Goal: Task Accomplishment & Management: Use online tool/utility

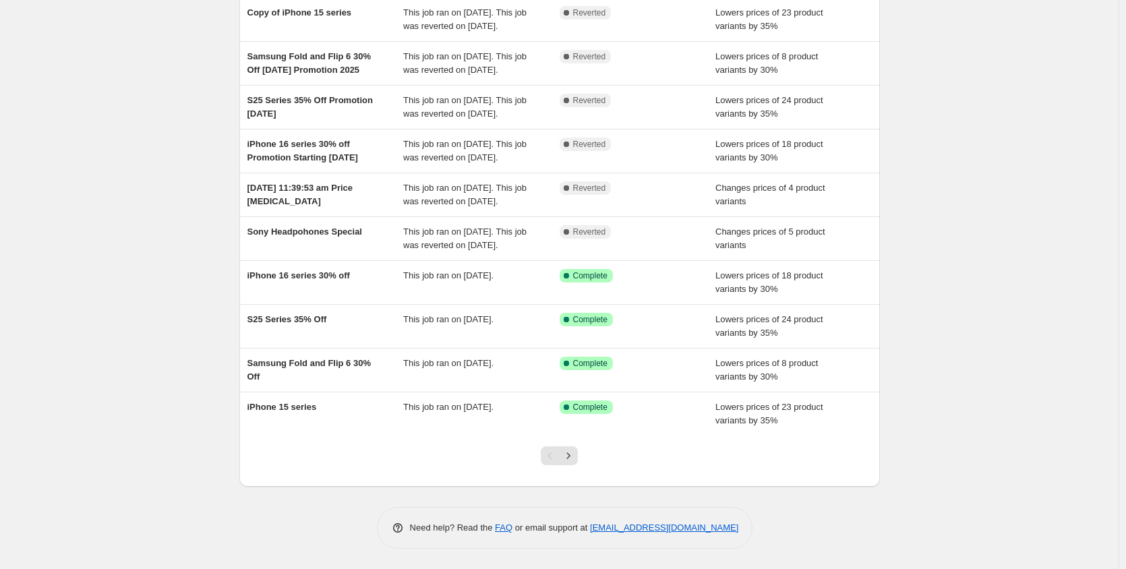
scroll to position [206, 0]
click at [575, 457] on icon "Next" at bounding box center [567, 455] width 13 height 13
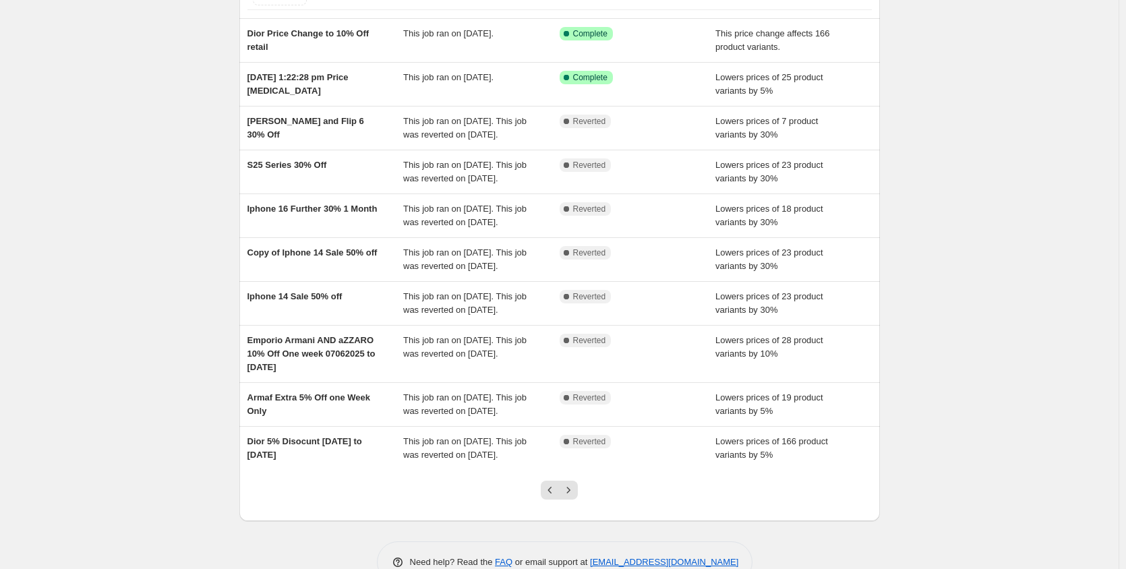
scroll to position [71, 0]
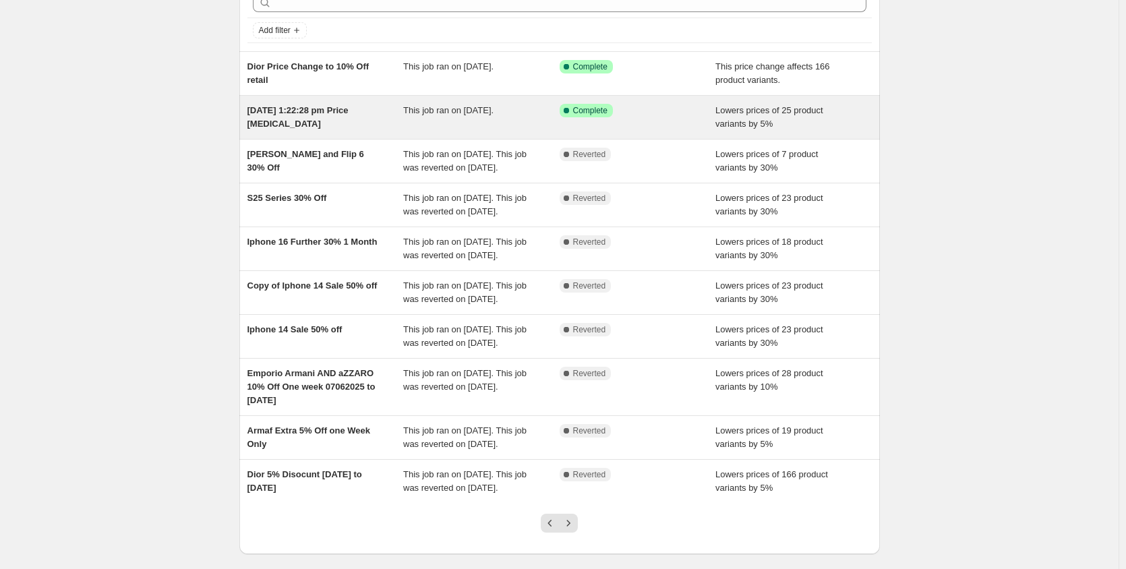
click at [357, 122] on div "14 Jun 2025, 1:22:28 pm Price change job" at bounding box center [325, 117] width 156 height 27
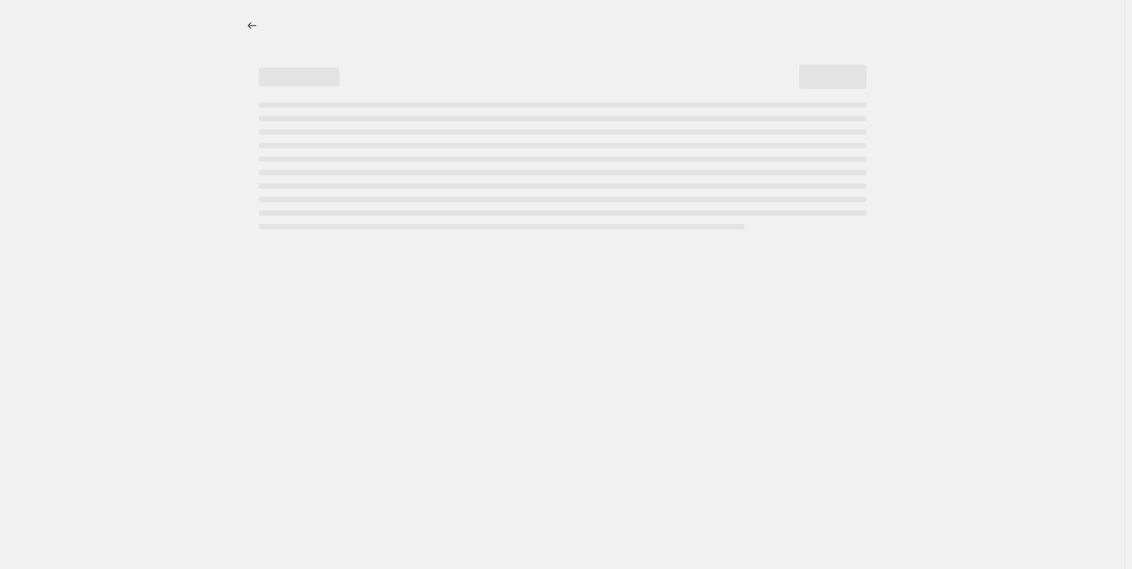
select select "percentage"
select select "no_change"
select select "vendor"
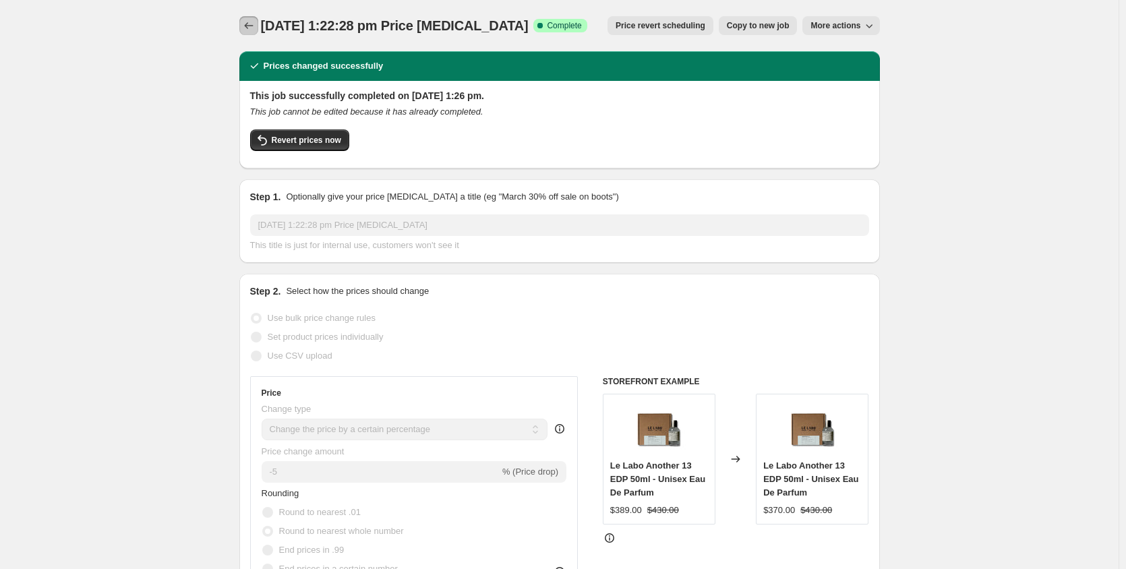
click at [252, 26] on icon "Price change jobs" at bounding box center [248, 25] width 13 height 13
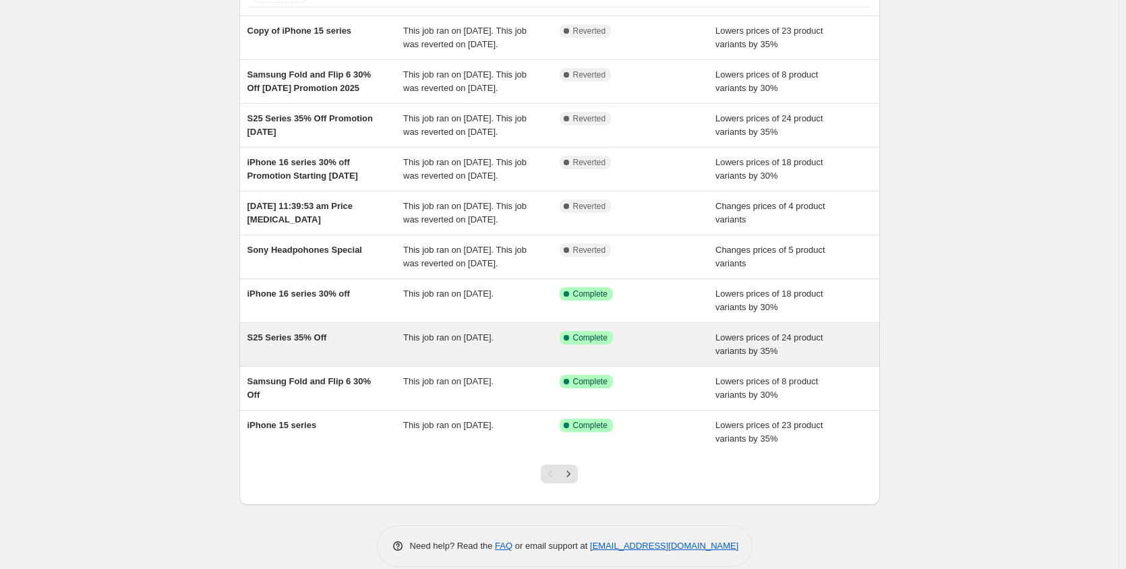
scroll to position [71, 0]
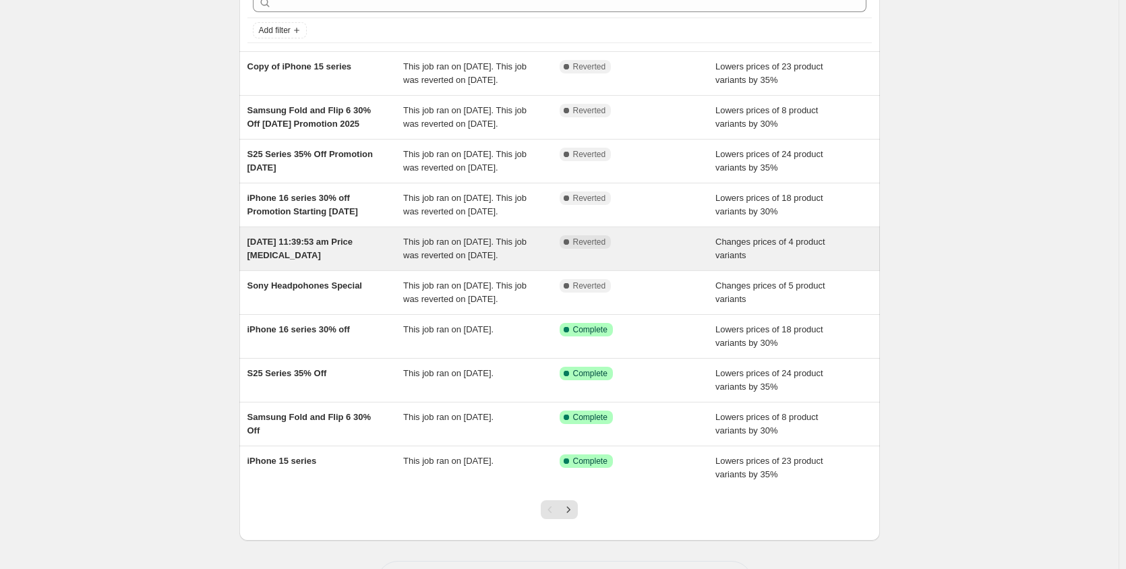
click at [503, 260] on span "This job ran on [DATE]. This job was reverted on [DATE]." at bounding box center [464, 249] width 123 height 24
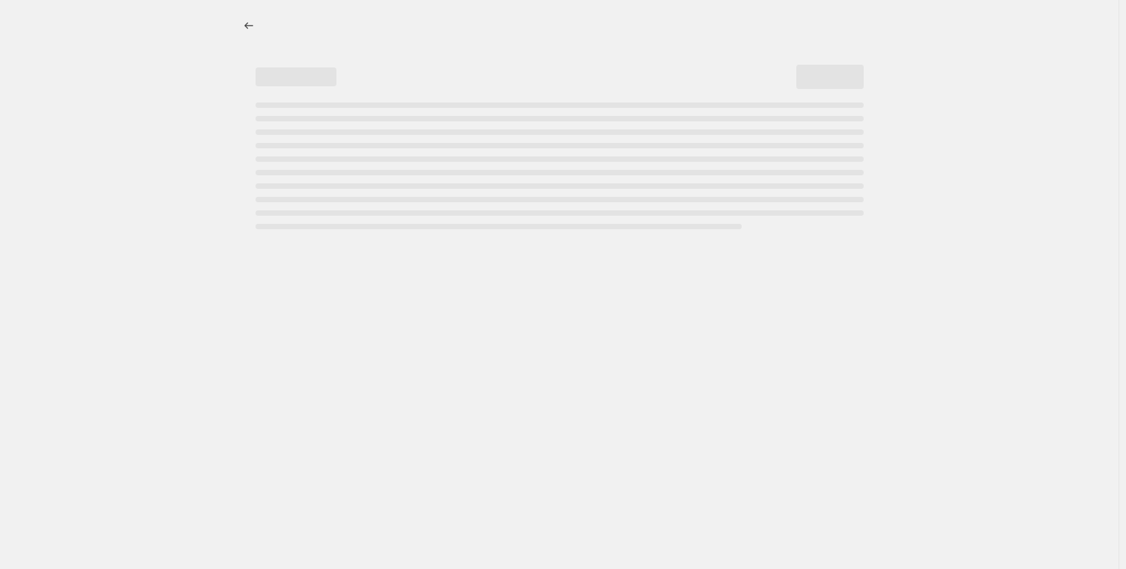
select select "vendor"
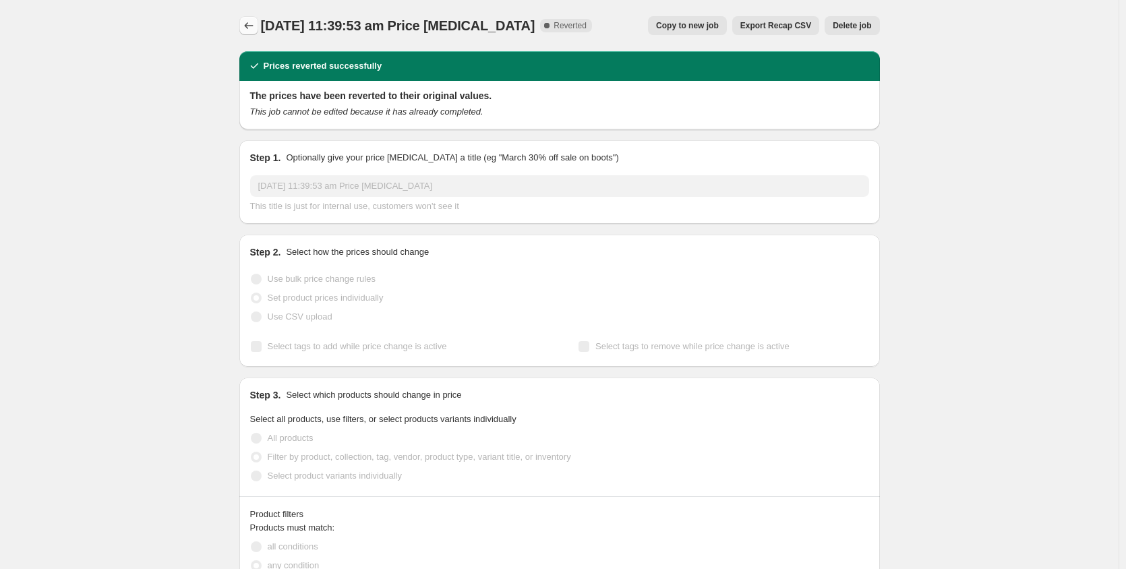
click at [255, 27] on icon "Price change jobs" at bounding box center [248, 25] width 13 height 13
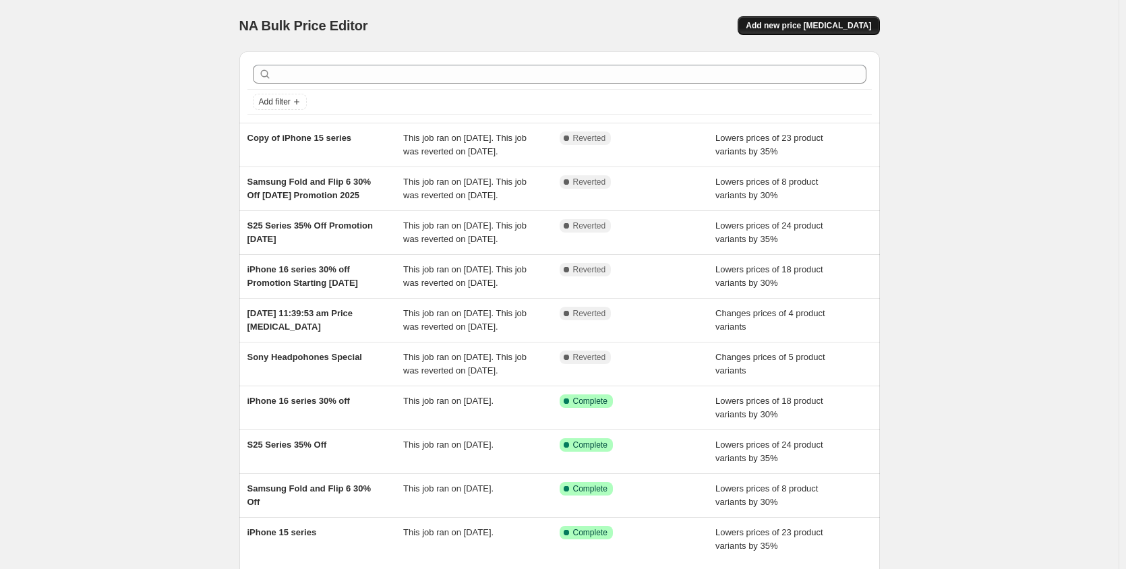
click at [811, 27] on span "Add new price [MEDICAL_DATA]" at bounding box center [807, 25] width 125 height 11
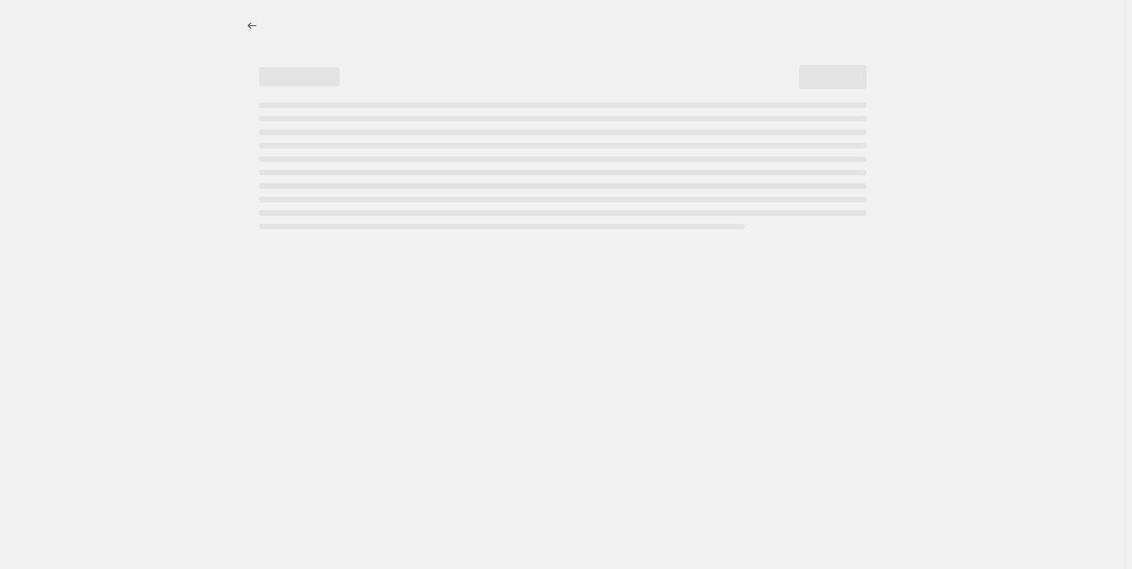
select select "percentage"
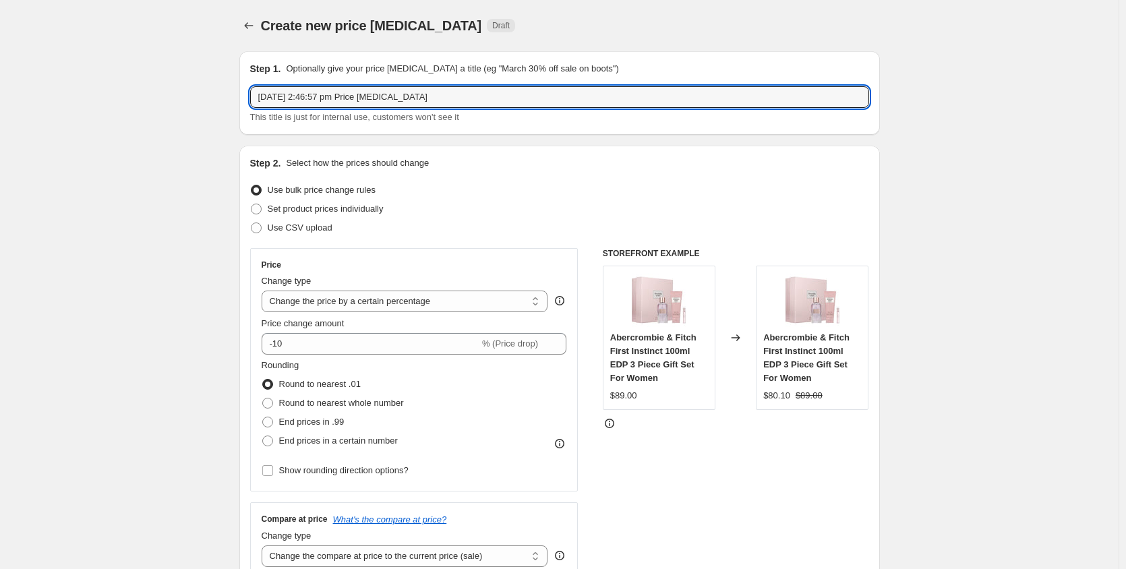
drag, startPoint x: 439, startPoint y: 98, endPoint x: 148, endPoint y: 98, distance: 290.5
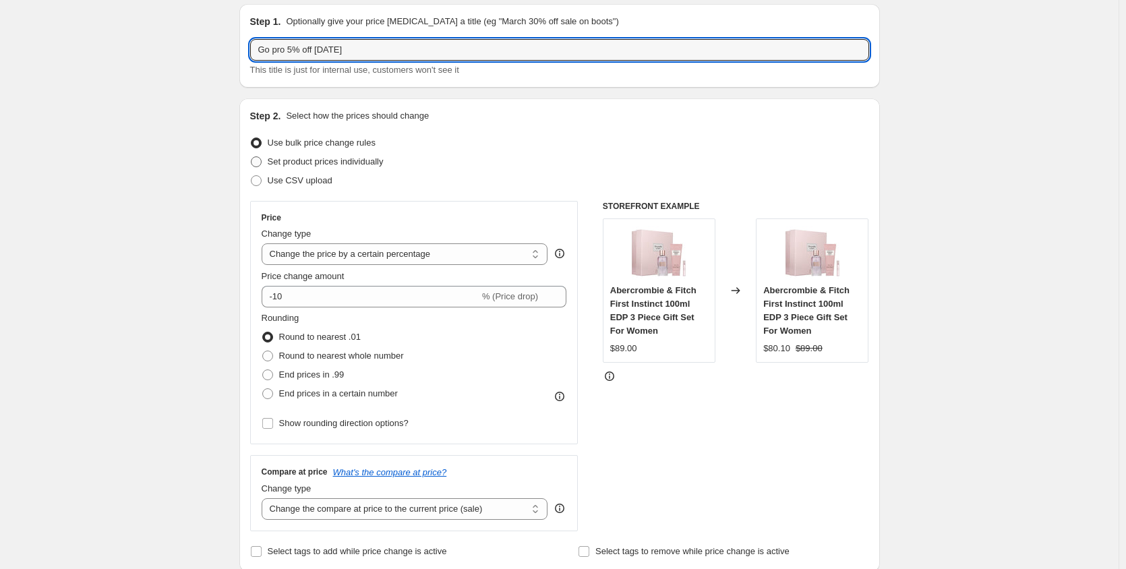
scroll to position [67, 0]
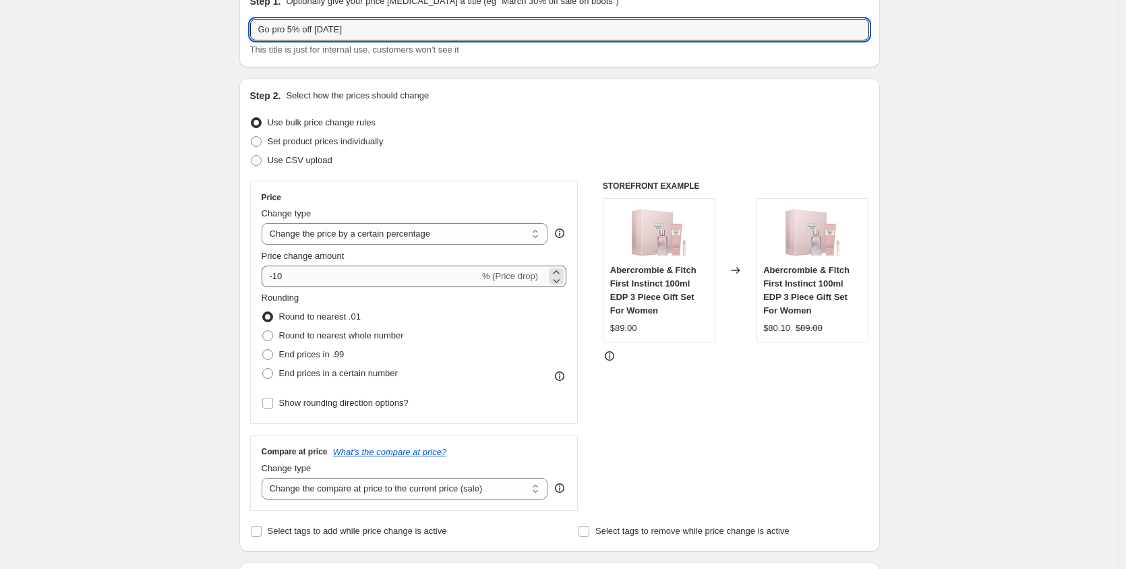
type input "Go pro 5% off [DATE]"
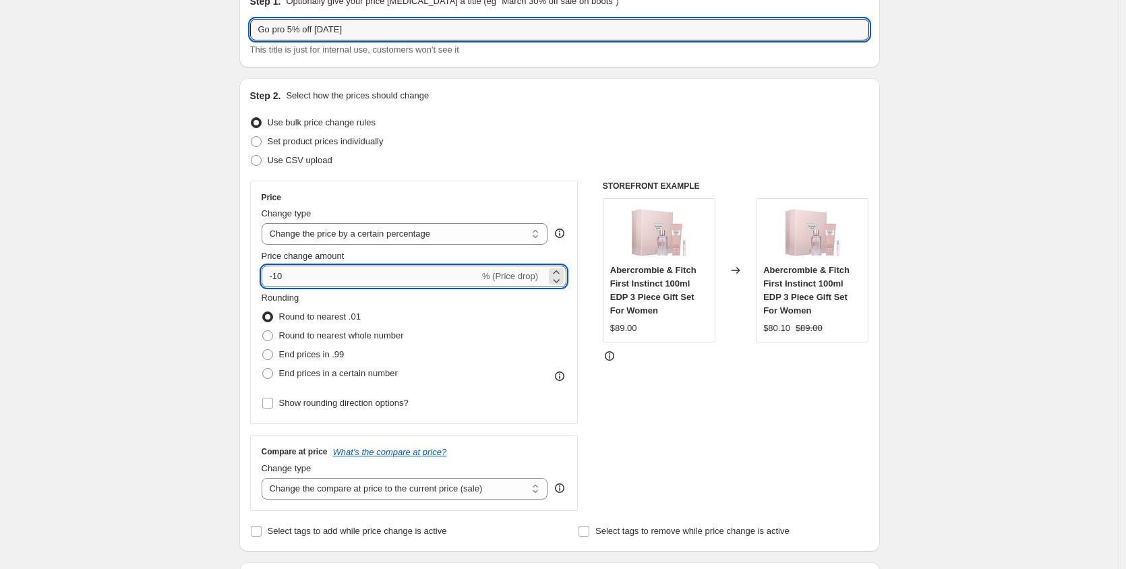
click at [318, 276] on input "-10" at bounding box center [371, 277] width 218 height 22
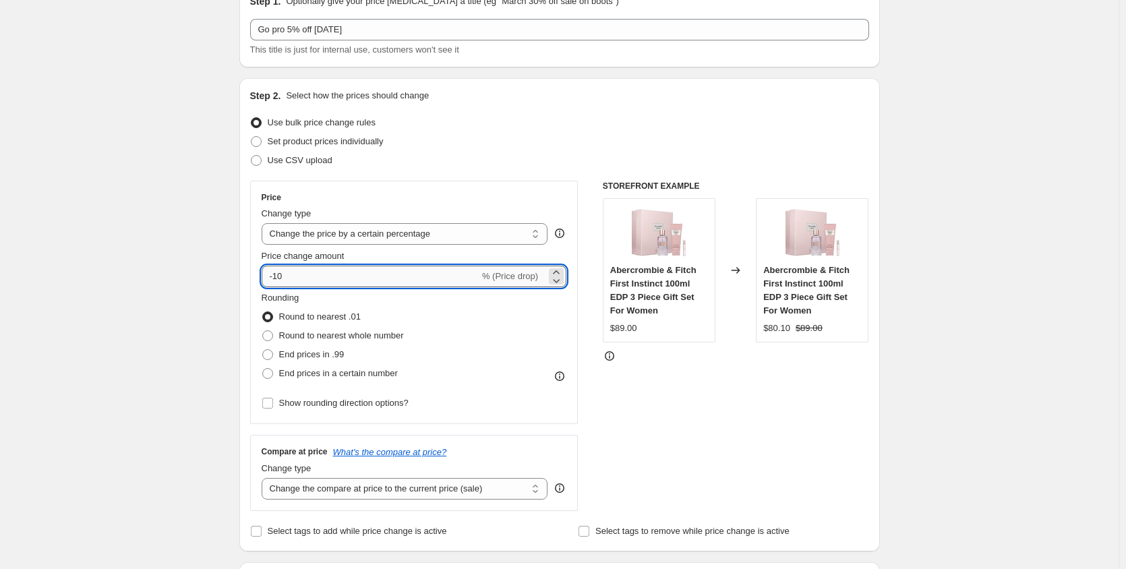
type input "-1"
type input "-5"
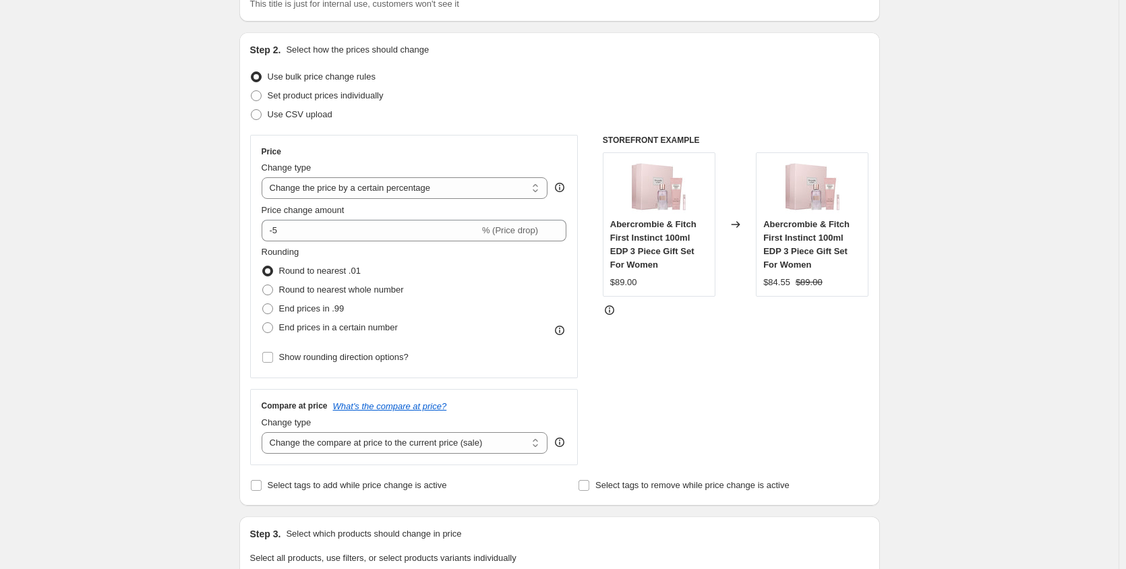
scroll to position [135, 0]
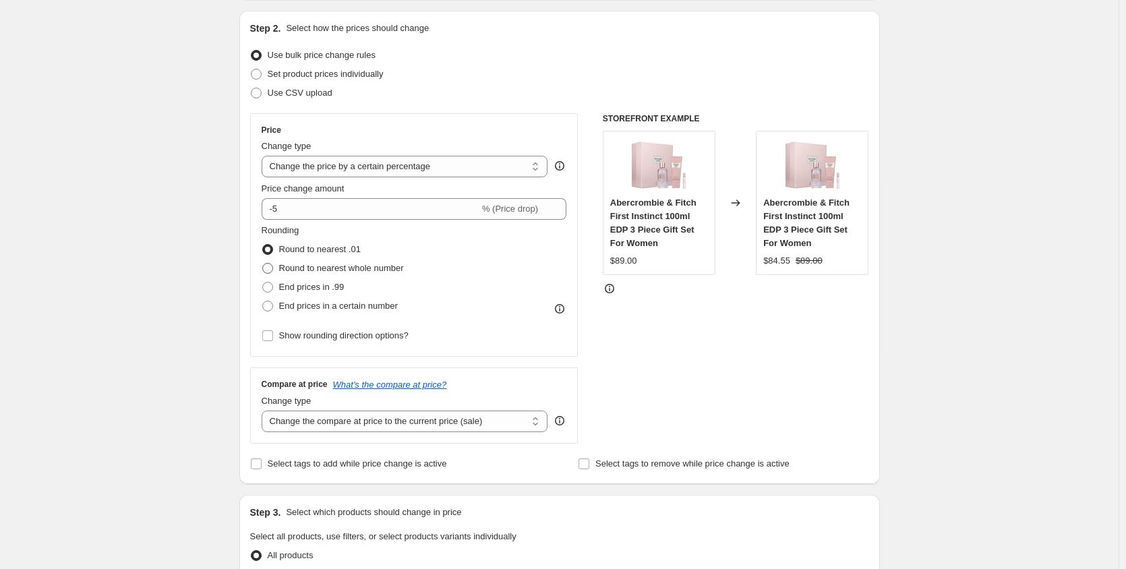
click at [266, 268] on span at bounding box center [267, 268] width 11 height 11
click at [263, 264] on input "Round to nearest whole number" at bounding box center [262, 263] width 1 height 1
radio input "true"
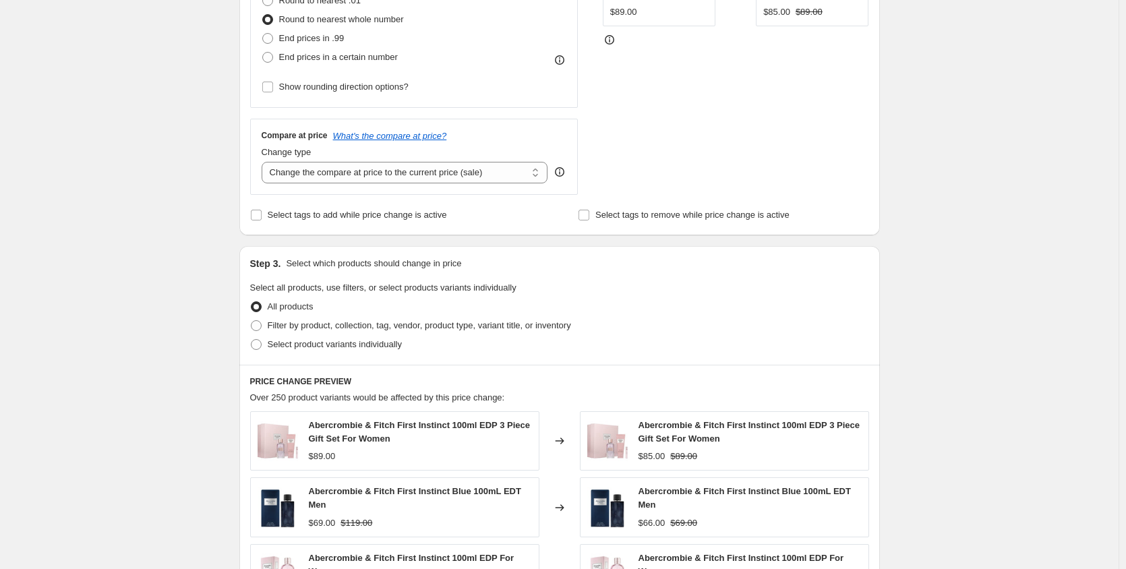
scroll to position [404, 0]
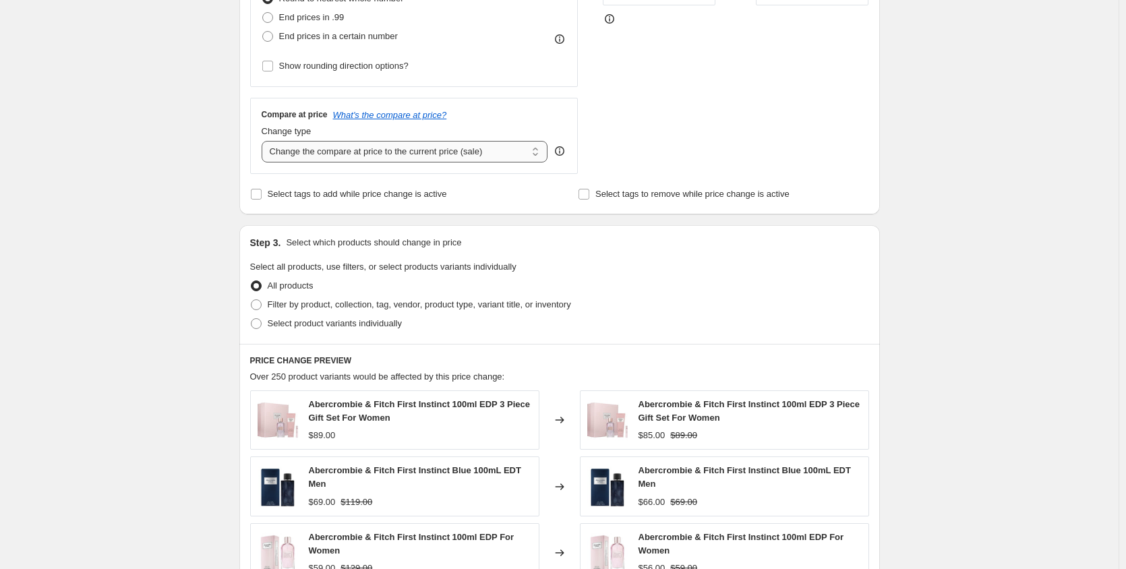
click at [446, 150] on select "Change the compare at price to the current price (sale) Change the compare at p…" at bounding box center [405, 152] width 286 height 22
click at [261, 135] on div "Compare at price What's the compare at price? Change type Change the compare at…" at bounding box center [414, 135] width 328 height 75
click at [272, 63] on input "Show rounding direction options?" at bounding box center [267, 66] width 11 height 11
checkbox input "true"
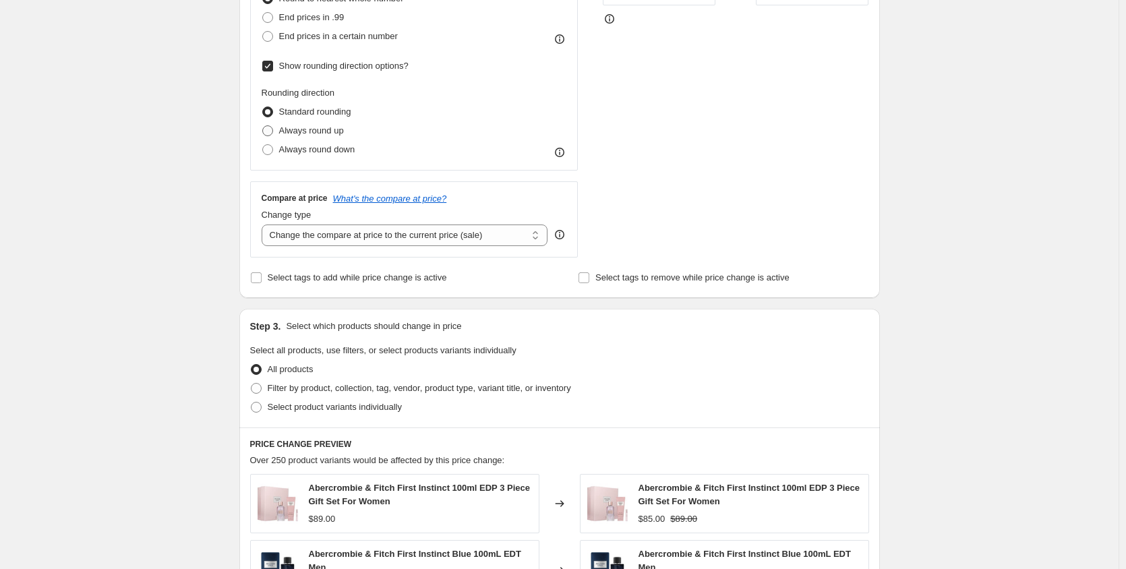
click at [271, 132] on span at bounding box center [267, 130] width 11 height 11
click at [263, 126] on input "Always round up" at bounding box center [262, 125] width 1 height 1
radio input "true"
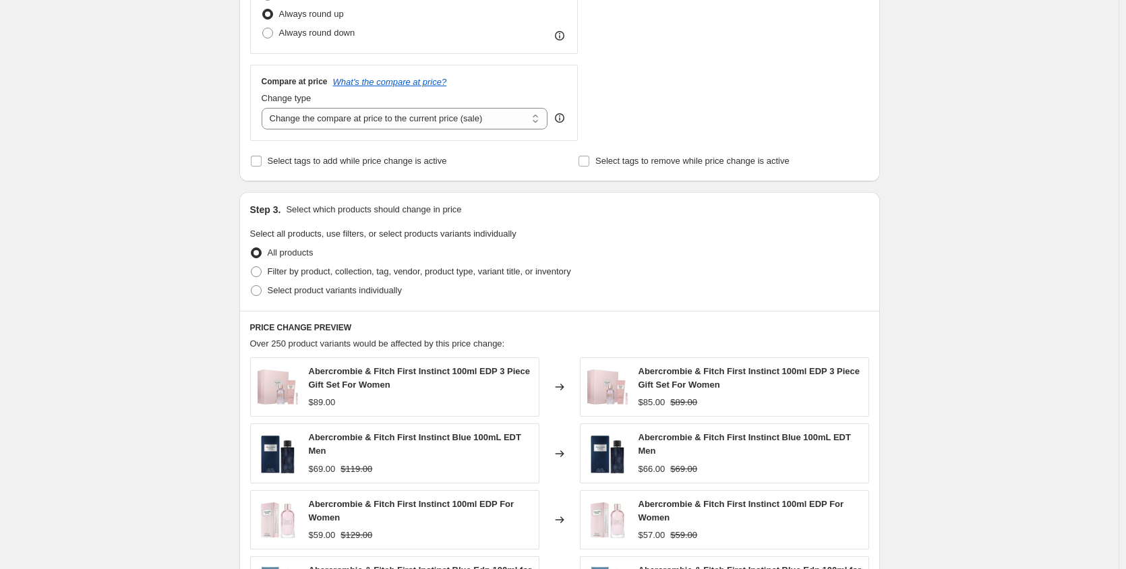
scroll to position [539, 0]
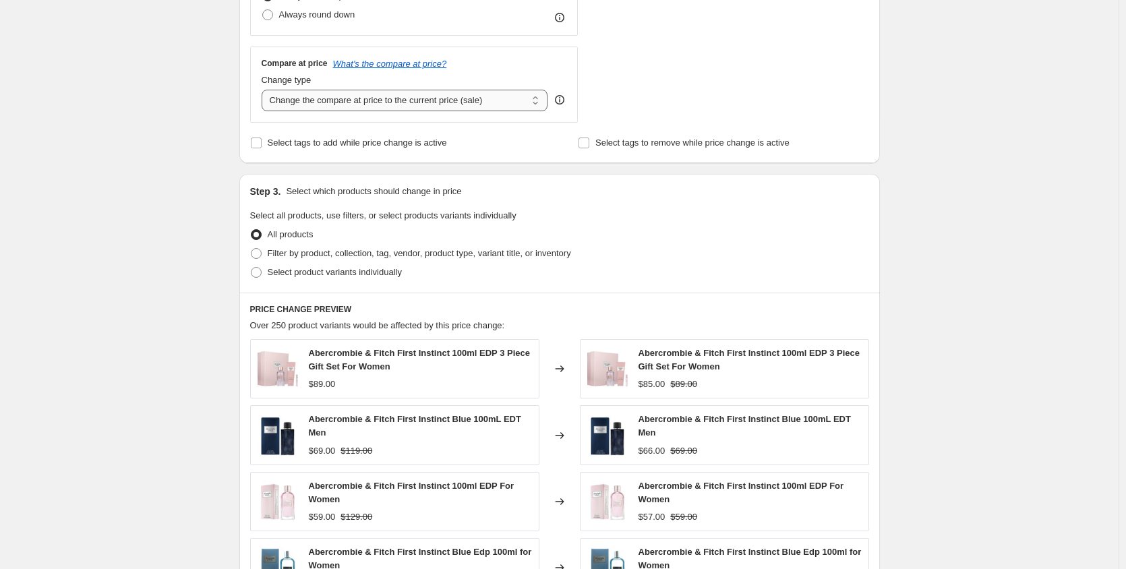
click at [317, 102] on select "Change the compare at price to the current price (sale) Change the compare at p…" at bounding box center [405, 101] width 286 height 22
click at [264, 90] on select "Change the compare at price to the current price (sale) Change the compare at p…" at bounding box center [405, 101] width 286 height 22
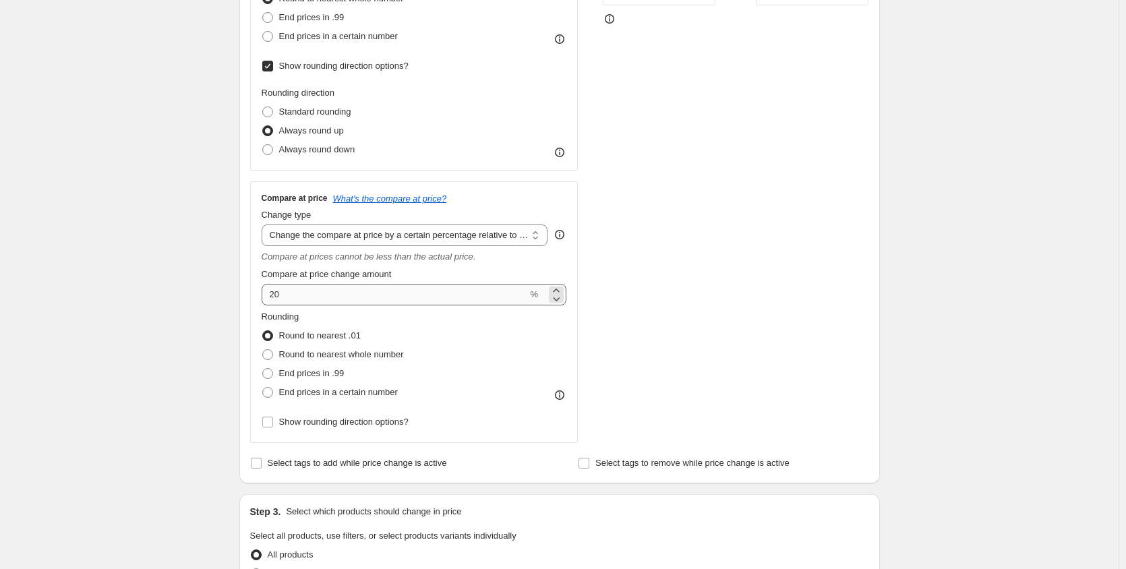
scroll to position [337, 0]
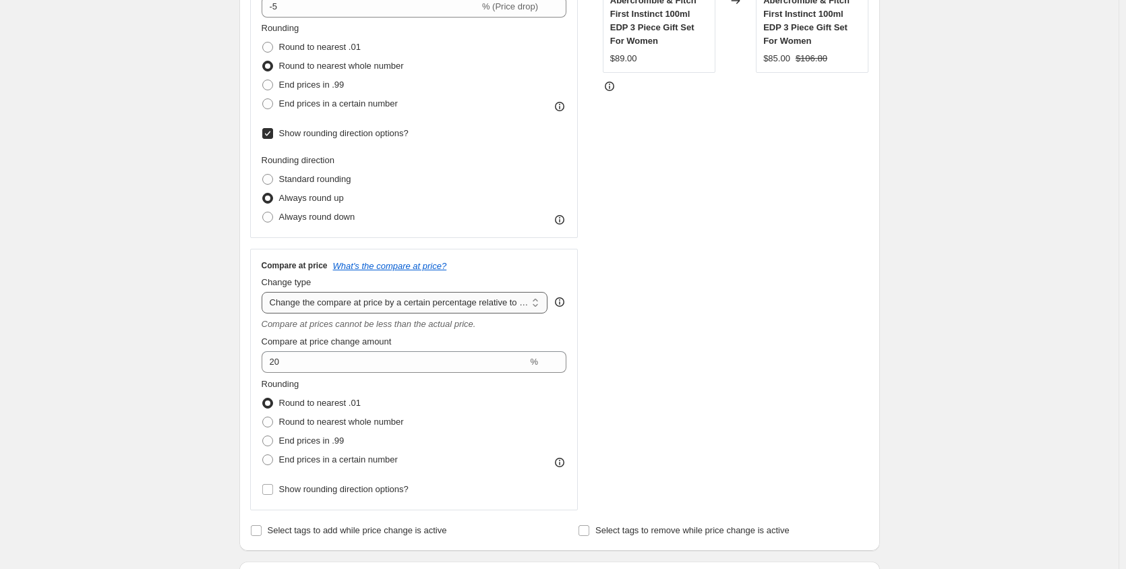
click at [342, 303] on select "Change the compare at price to the current price (sale) Change the compare at p…" at bounding box center [405, 303] width 286 height 22
select select "percentage"
click at [264, 292] on select "Change the compare at price to the current price (sale) Change the compare at p…" at bounding box center [405, 303] width 286 height 22
type input "-15"
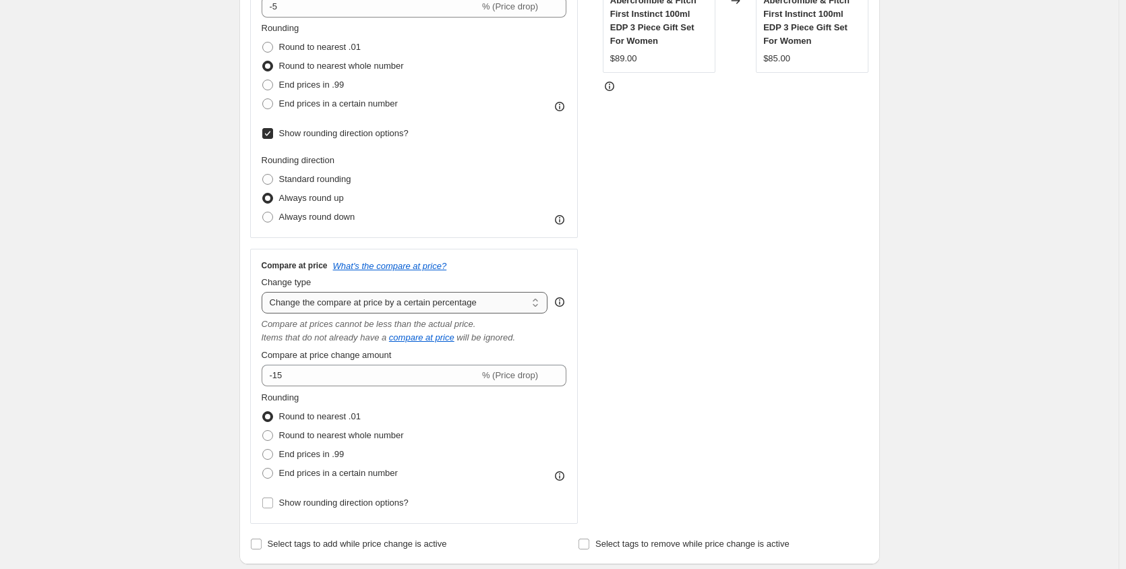
click at [350, 301] on select "Change the compare at price to the current price (sale) Change the compare at p…" at bounding box center [405, 303] width 286 height 22
select select "no_change"
click at [264, 292] on select "Change the compare at price to the current price (sale) Change the compare at p…" at bounding box center [405, 303] width 286 height 22
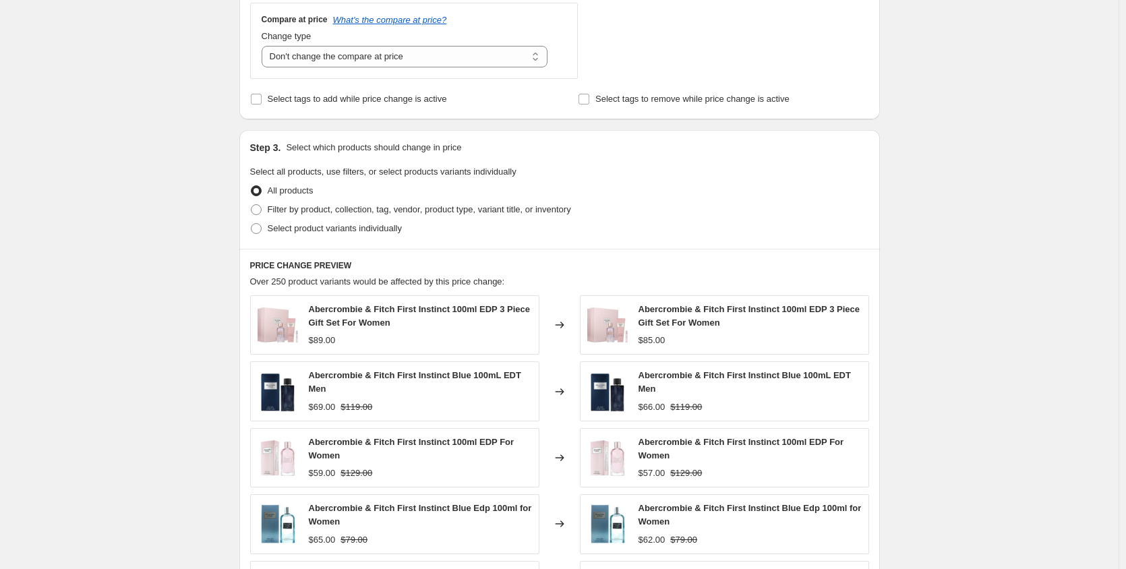
scroll to position [607, 0]
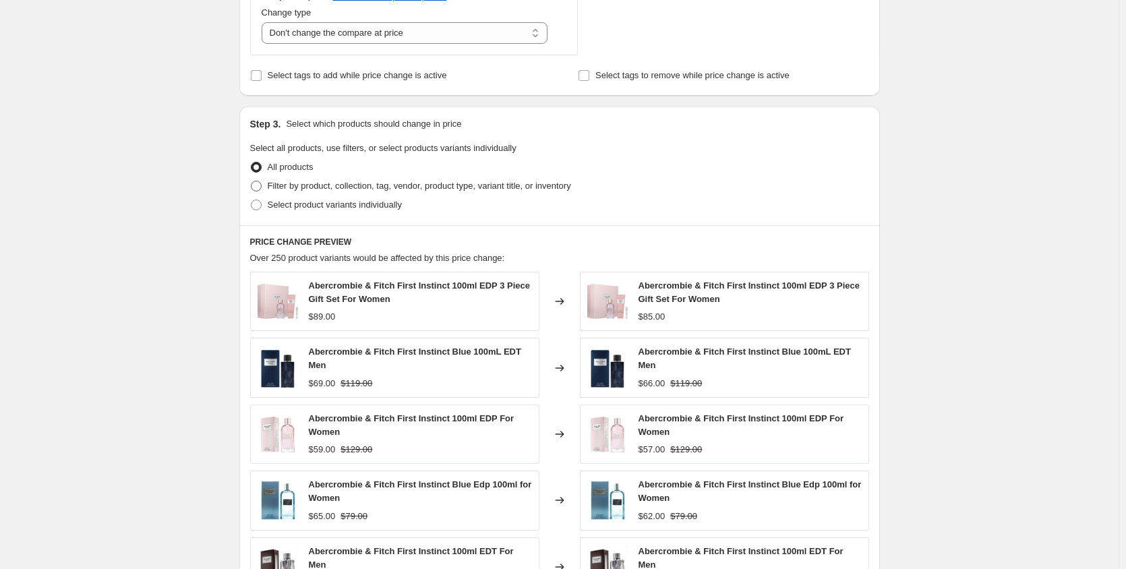
click at [262, 187] on span at bounding box center [256, 186] width 12 height 12
click at [251, 181] on input "Filter by product, collection, tag, vendor, product type, variant title, or inv…" at bounding box center [251, 181] width 1 height 1
radio input "true"
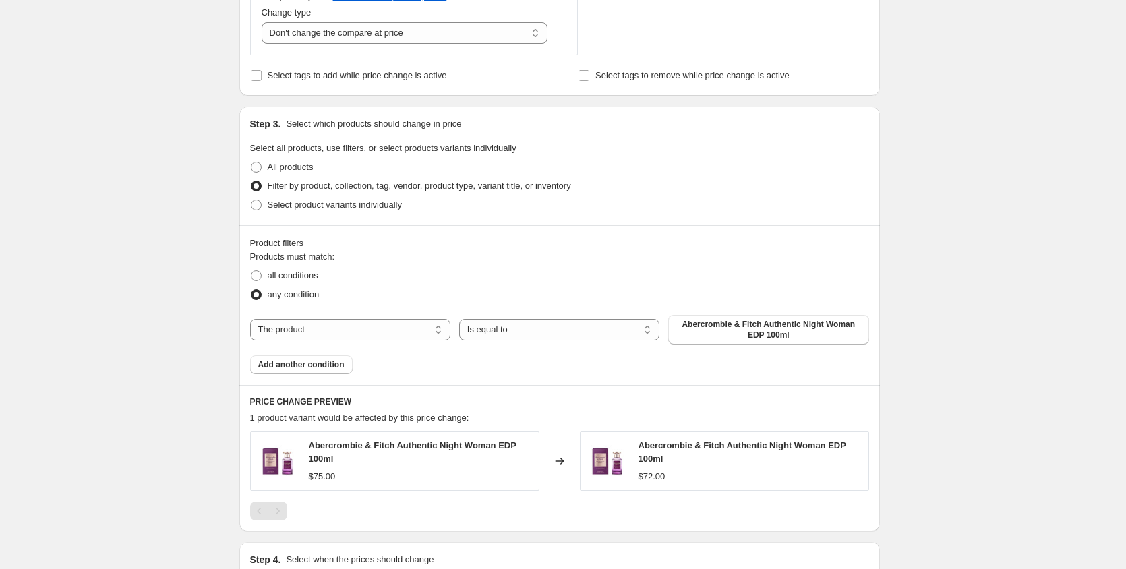
scroll to position [674, 0]
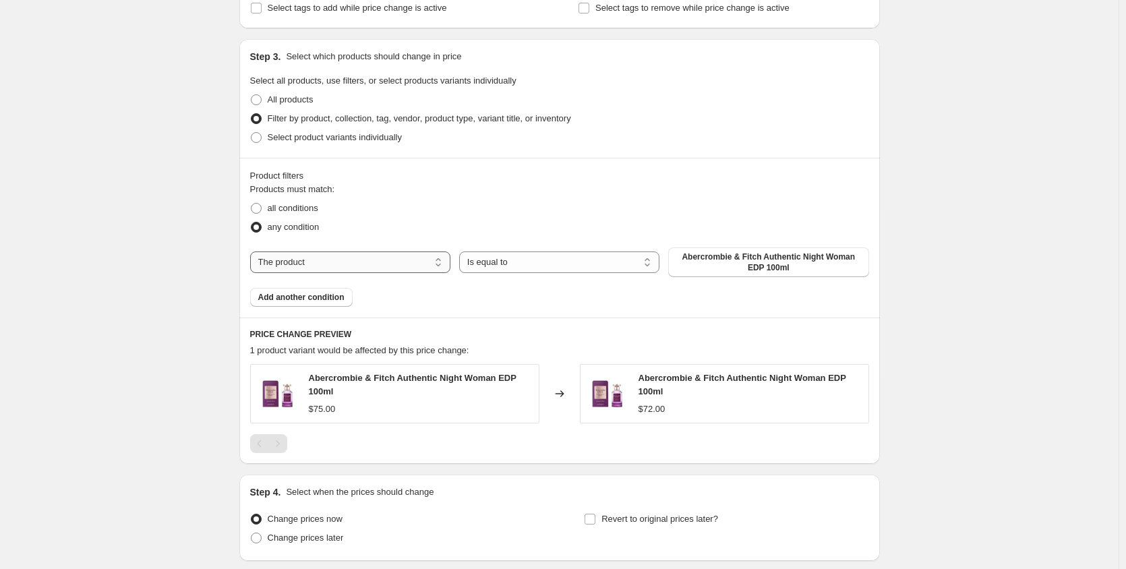
click at [431, 260] on select "The product The product's collection The product's tag The product's vendor The…" at bounding box center [350, 262] width 200 height 22
click at [420, 261] on select "The product The product's collection The product's tag The product's vendor The…" at bounding box center [350, 262] width 200 height 22
click at [253, 251] on select "The product The product's collection The product's tag The product's vendor The…" at bounding box center [350, 262] width 200 height 22
click at [298, 271] on select "The product The product's collection The product's tag The product's vendor The…" at bounding box center [350, 262] width 200 height 22
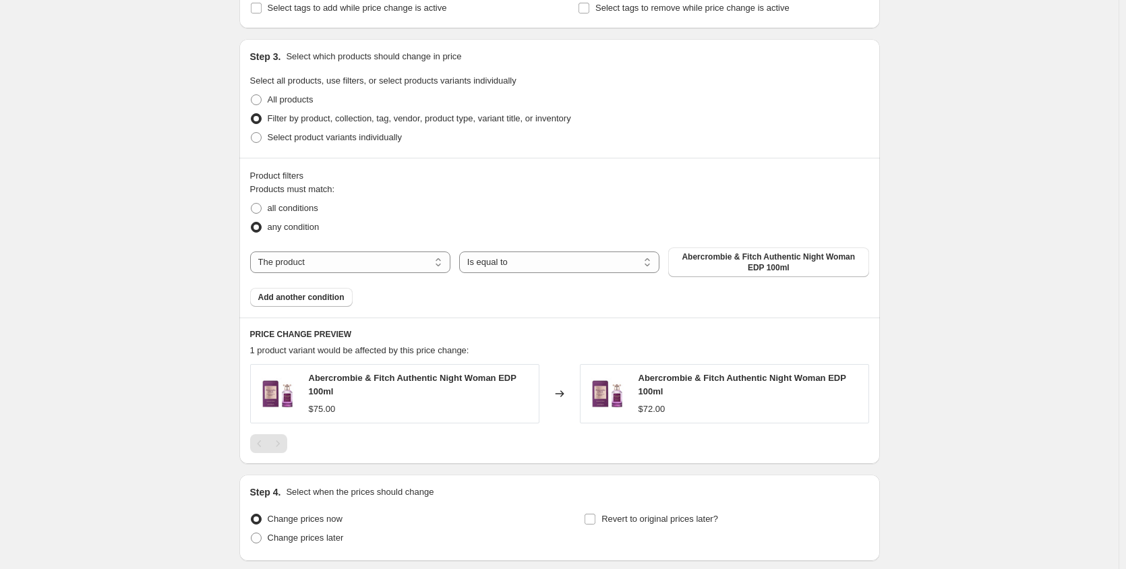
select select "vendor"
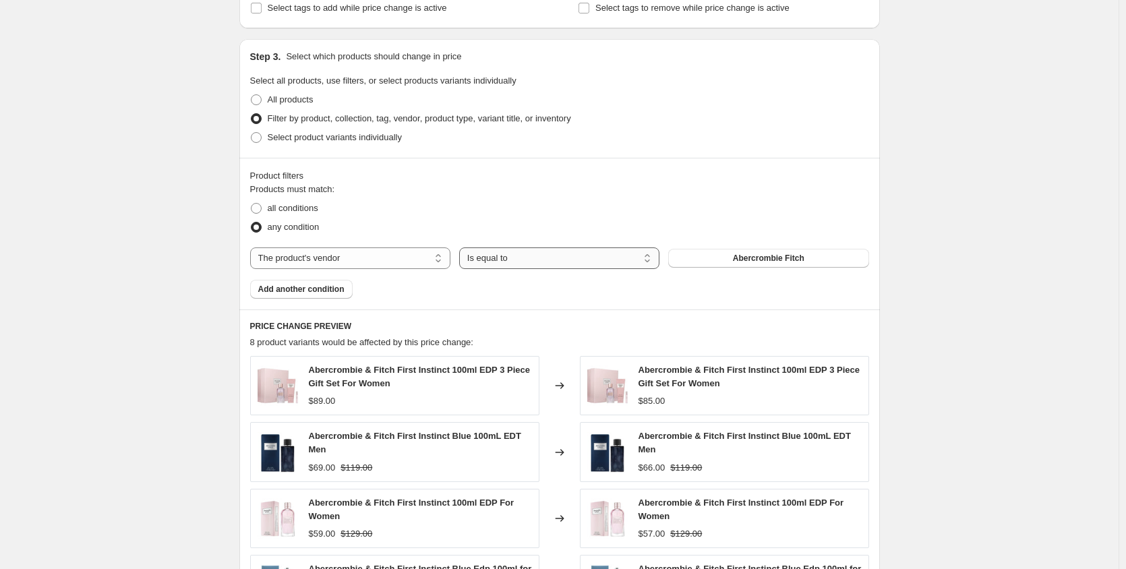
click at [545, 259] on select "Is equal to Is not equal to" at bounding box center [559, 258] width 200 height 22
click at [793, 268] on div "The product The product's collection The product's tag The product's vendor The…" at bounding box center [559, 258] width 619 height 22
click at [738, 258] on span "Abercrombie Fitch" at bounding box center [768, 258] width 71 height 11
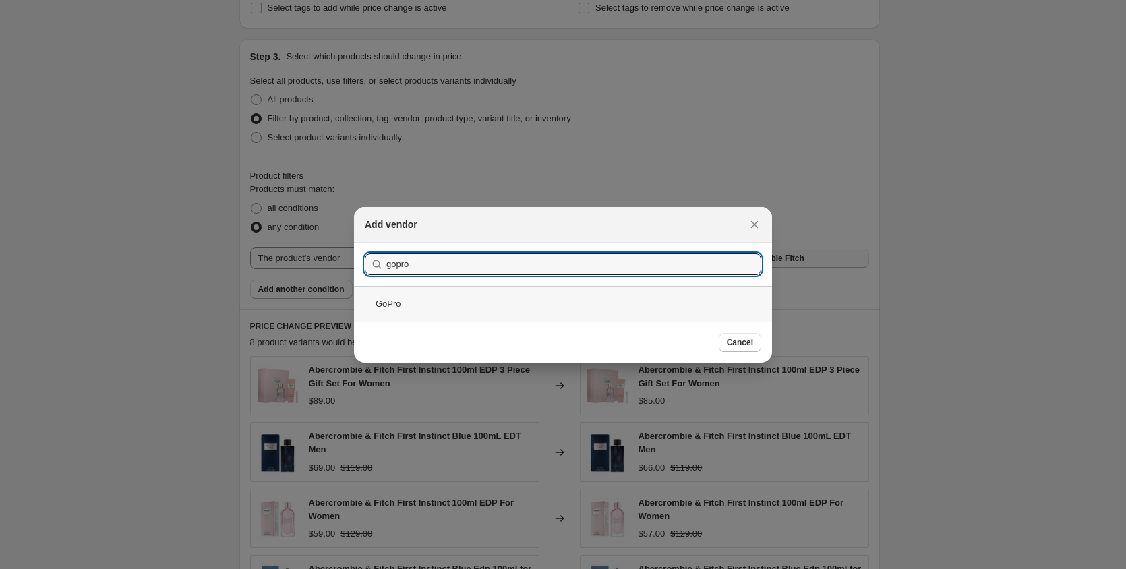
type input "gopro"
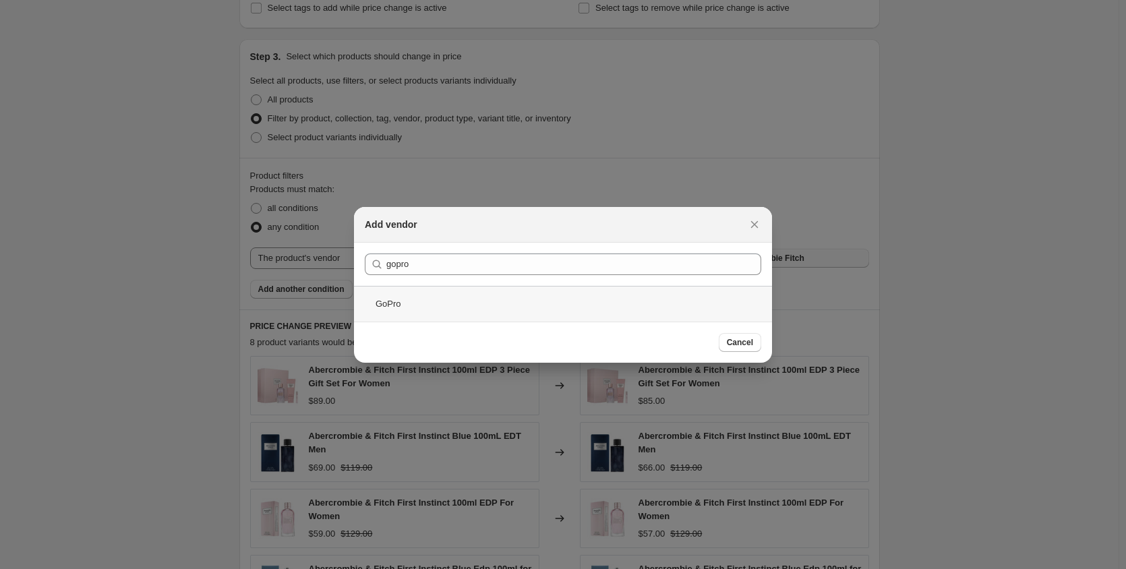
click at [466, 313] on div "GoPro" at bounding box center [563, 304] width 418 height 36
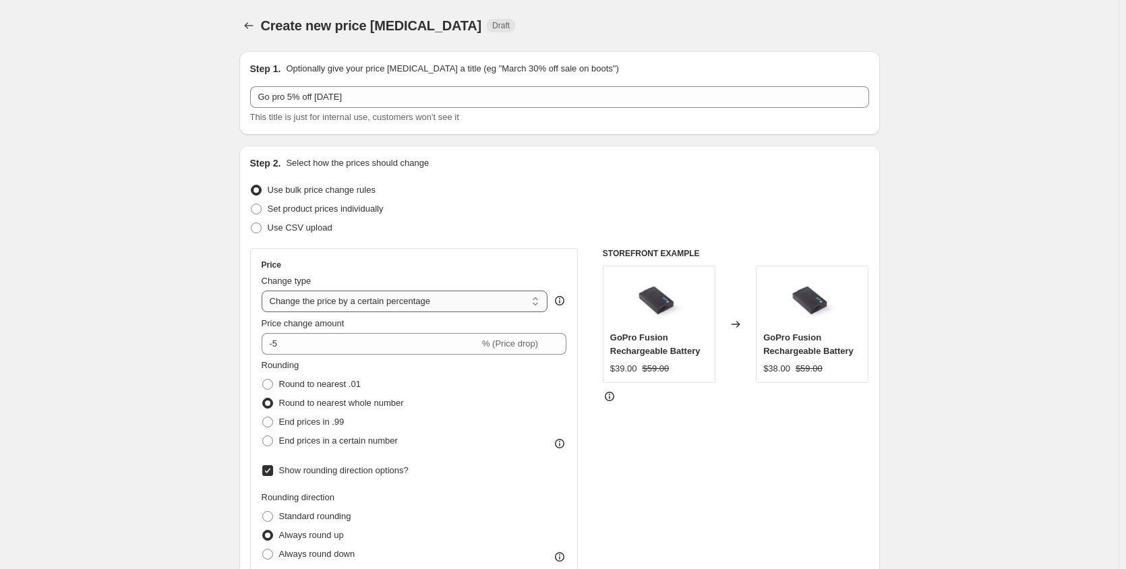
click at [487, 300] on select "Change the price to a certain amount Change the price by a certain amount Chang…" at bounding box center [405, 302] width 286 height 22
select select "bcap"
click at [264, 291] on select "Change the price to a certain amount Change the price by a certain amount Chang…" at bounding box center [405, 302] width 286 height 22
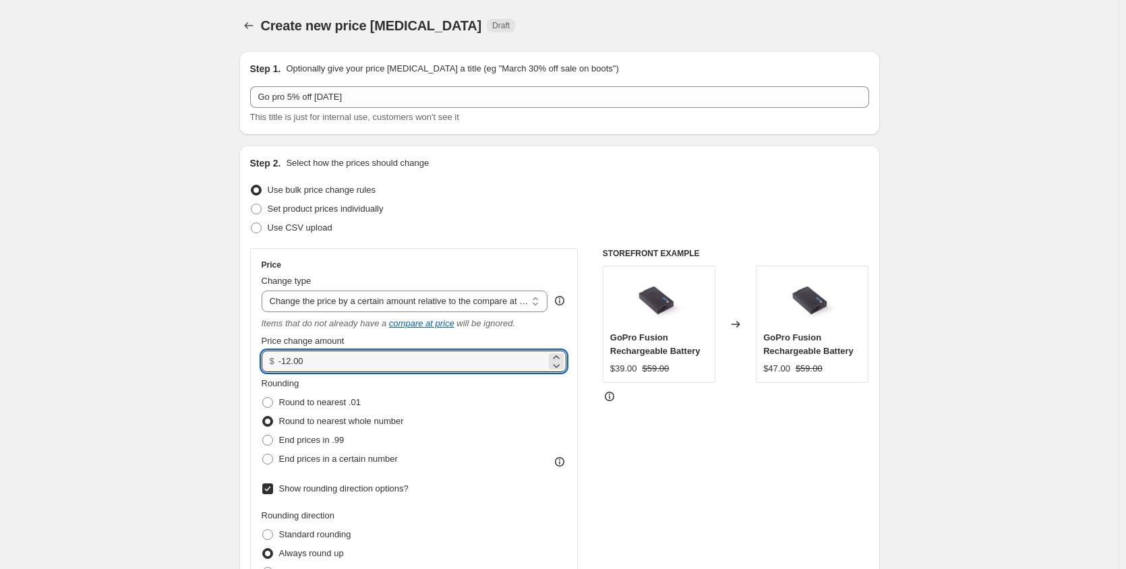
drag, startPoint x: 332, startPoint y: 365, endPoint x: 268, endPoint y: 363, distance: 64.0
click at [268, 363] on div "$ -12.00" at bounding box center [414, 361] width 305 height 22
type input "5.00"
click at [297, 318] on icon "Items that do not already have a" at bounding box center [324, 323] width 125 height 10
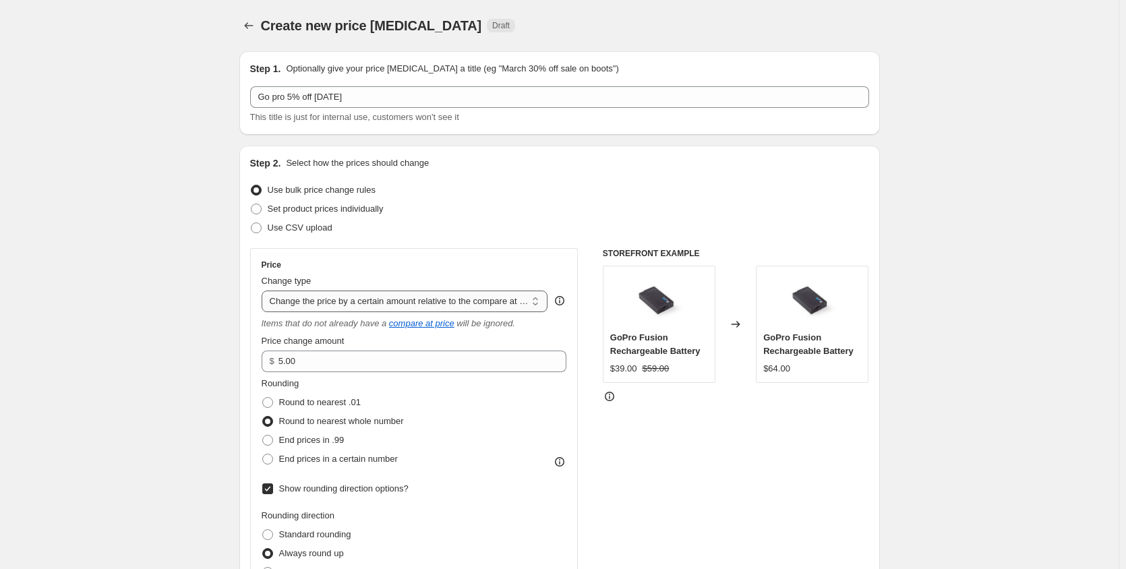
click at [308, 306] on select "Change the price to a certain amount Change the price by a certain amount Chang…" at bounding box center [405, 302] width 286 height 22
select select "pcap"
click at [264, 291] on select "Change the price to a certain amount Change the price by a certain amount Chang…" at bounding box center [405, 302] width 286 height 22
type input "-20"
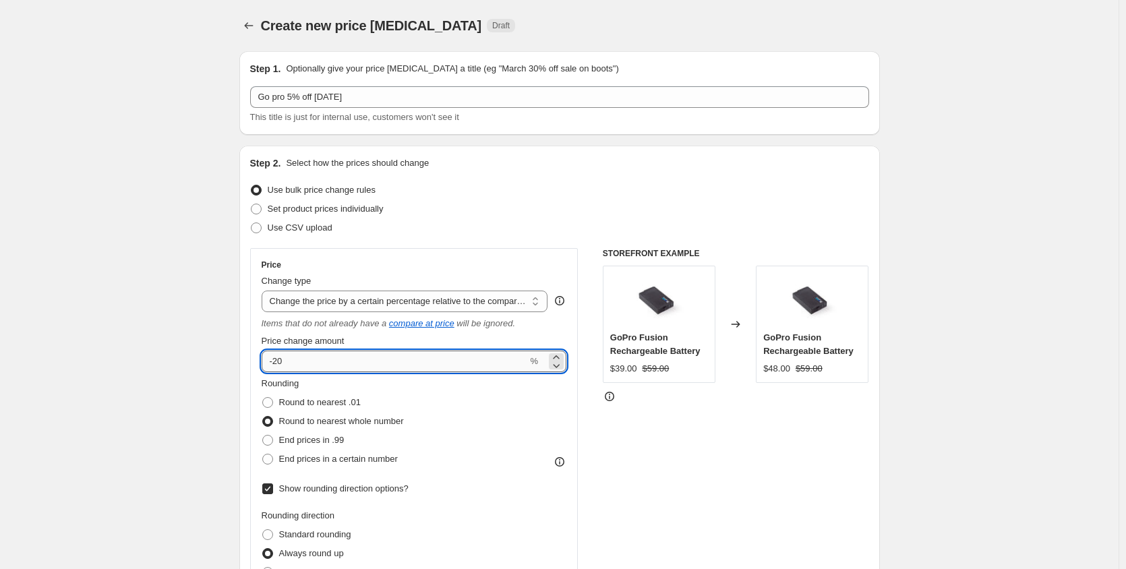
click at [310, 355] on input "-20" at bounding box center [395, 361] width 266 height 22
drag, startPoint x: 291, startPoint y: 363, endPoint x: 255, endPoint y: 365, distance: 35.2
click at [255, 365] on div "Price Change type Change the price to a certain amount Change the price by a ce…" at bounding box center [414, 420] width 328 height 345
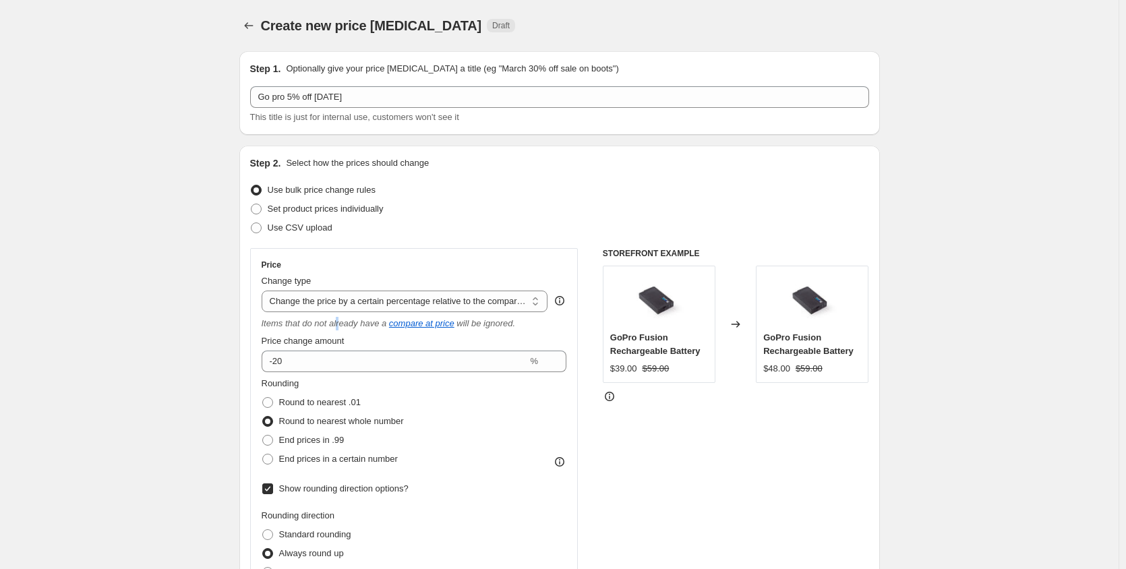
click at [340, 314] on div "Price Change type Change the price to a certain amount Change the price by a ce…" at bounding box center [414, 421] width 305 height 322
click at [363, 302] on select "Change the price to a certain amount Change the price by a certain amount Chang…" at bounding box center [405, 302] width 286 height 22
select select "percentage"
click at [264, 291] on select "Change the price to a certain amount Change the price by a certain amount Chang…" at bounding box center [405, 302] width 286 height 22
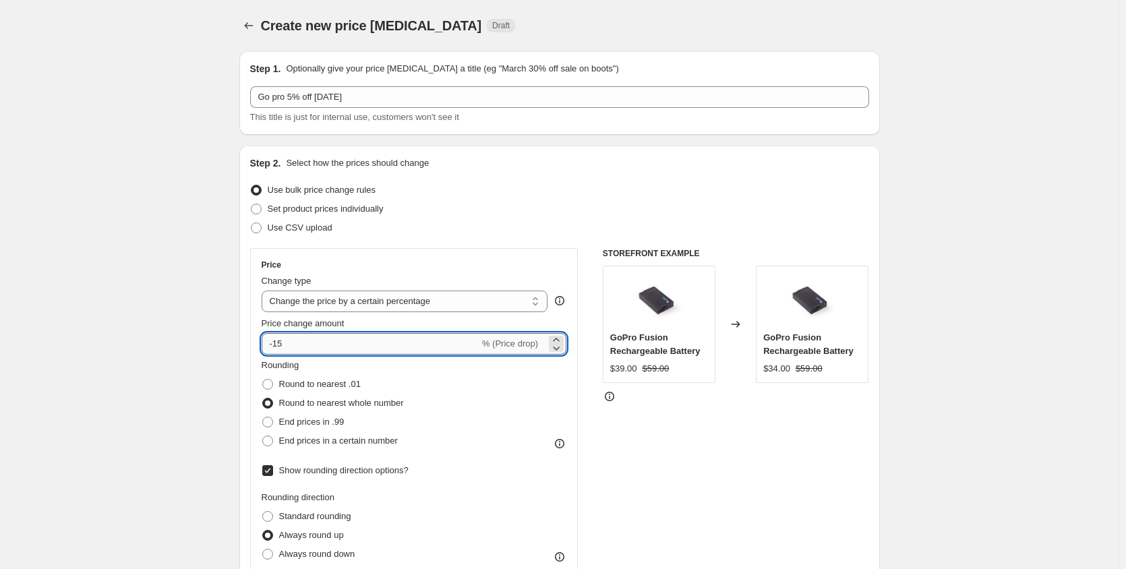
click at [315, 346] on input "-15" at bounding box center [371, 344] width 218 height 22
type input "-1"
type input "-5"
click at [332, 304] on select "Change the price to a certain amount Change the price by a certain amount Chang…" at bounding box center [405, 302] width 286 height 22
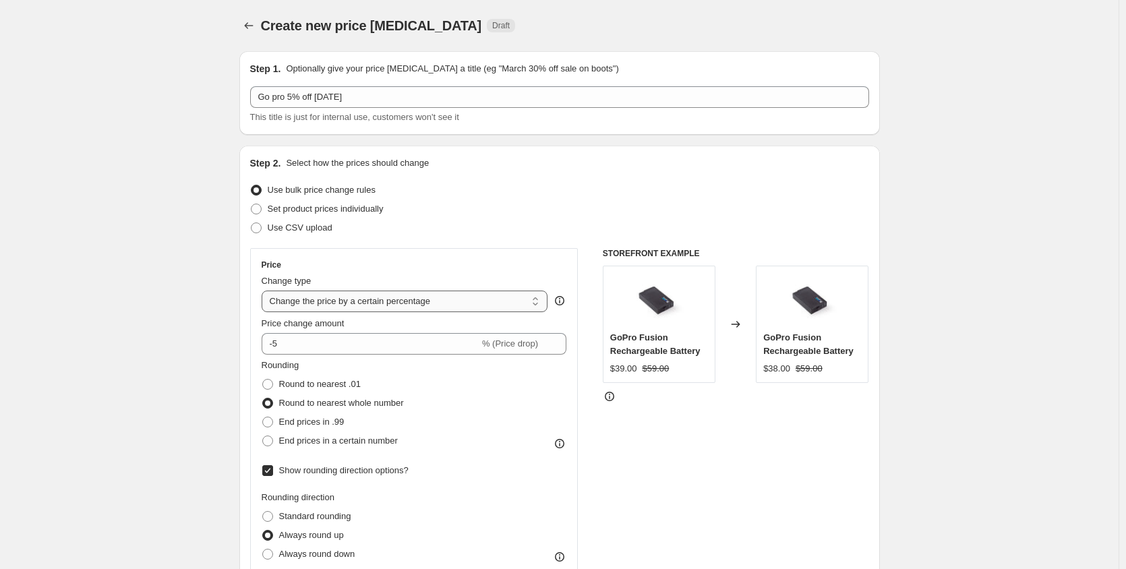
select select "pcap"
click at [264, 291] on select "Change the price to a certain amount Change the price by a certain amount Chang…" at bounding box center [405, 302] width 286 height 22
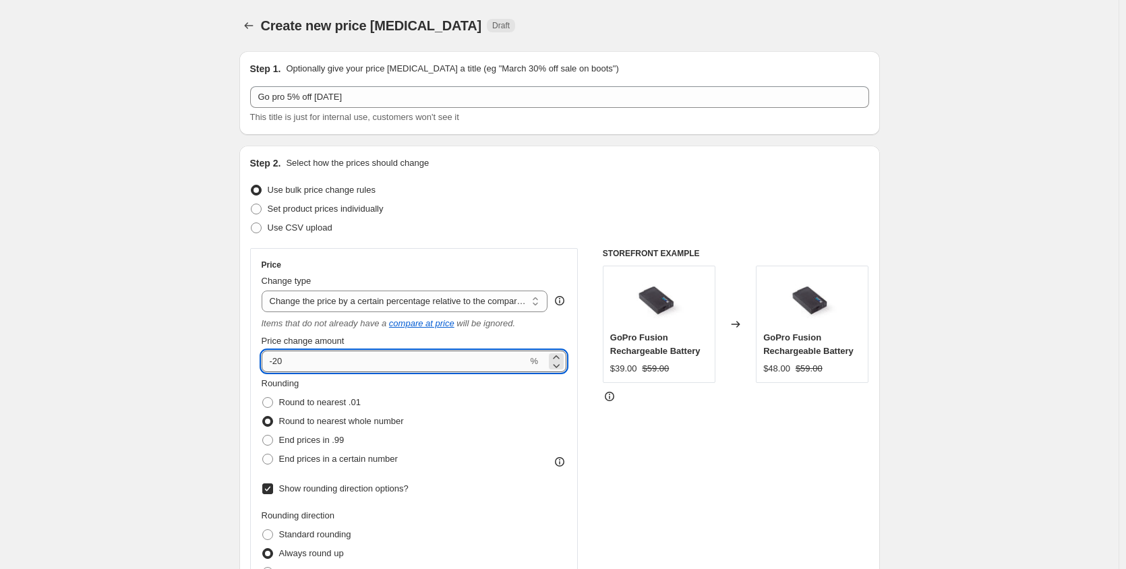
click at [293, 362] on input "-20" at bounding box center [395, 361] width 266 height 22
type input "-2"
type input "-5"
click at [337, 359] on input "-5" at bounding box center [395, 361] width 266 height 22
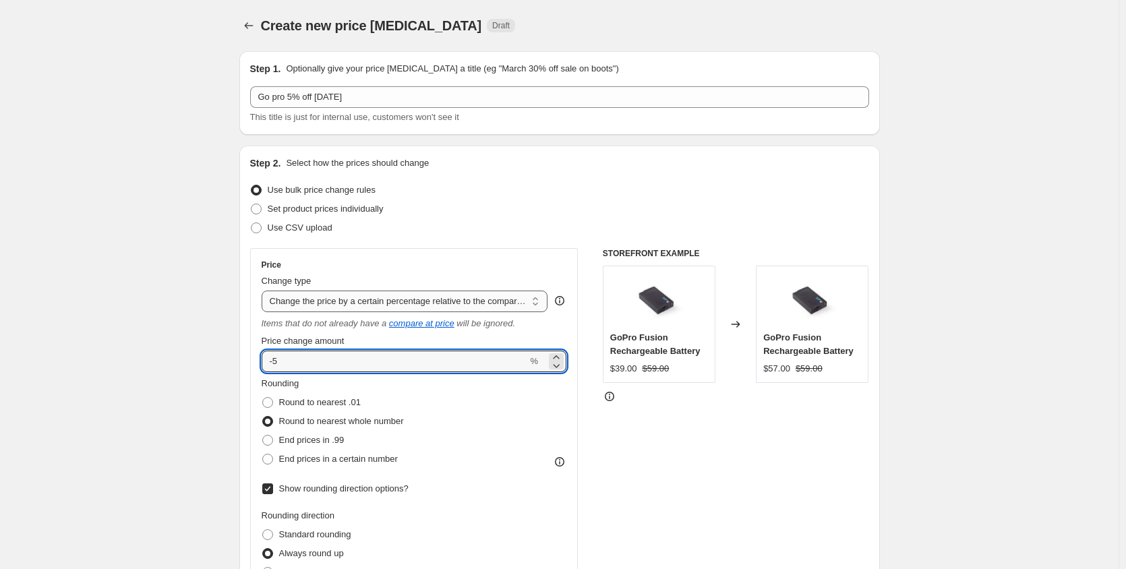
click at [353, 295] on select "Change the price to a certain amount Change the price by a certain amount Chang…" at bounding box center [405, 302] width 286 height 22
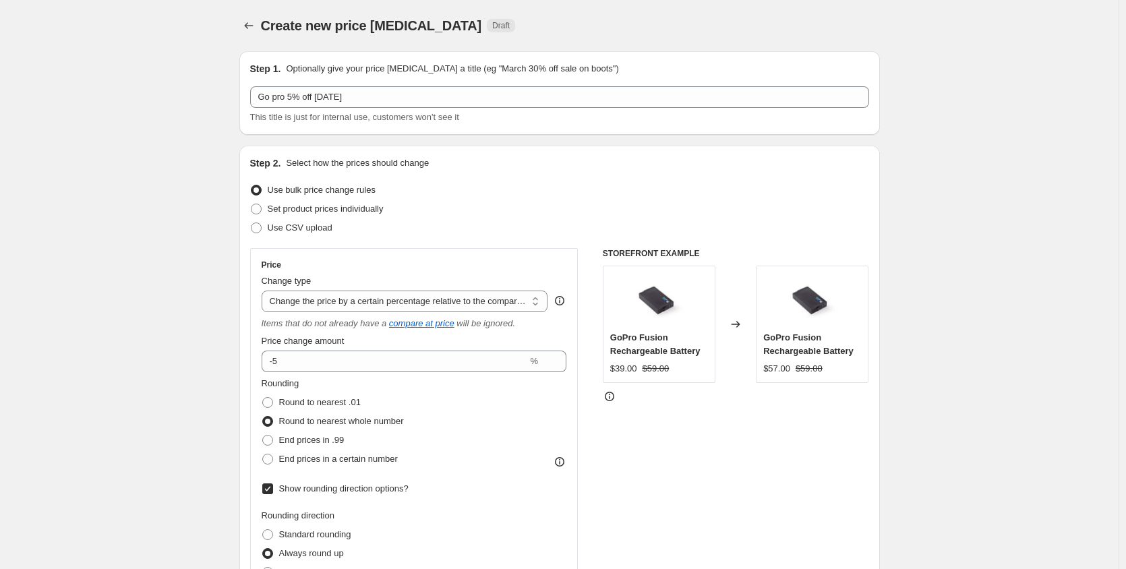
select select "percentage"
click at [264, 291] on select "Change the price to a certain amount Change the price by a certain amount Chang…" at bounding box center [405, 302] width 286 height 22
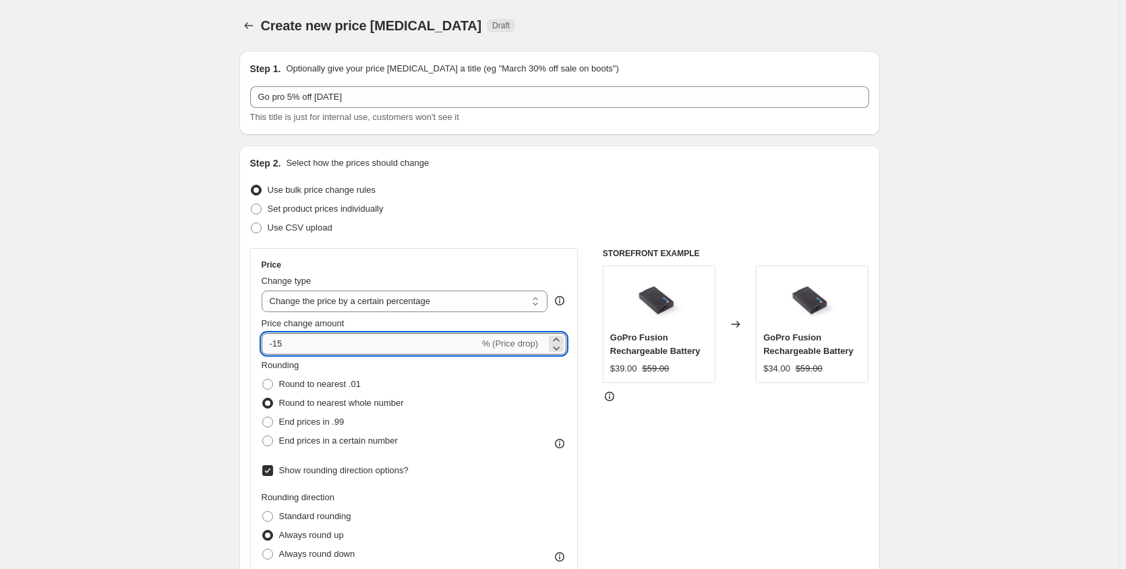
click at [314, 343] on input "-15" at bounding box center [371, 344] width 218 height 22
type input "-1"
type input "-5"
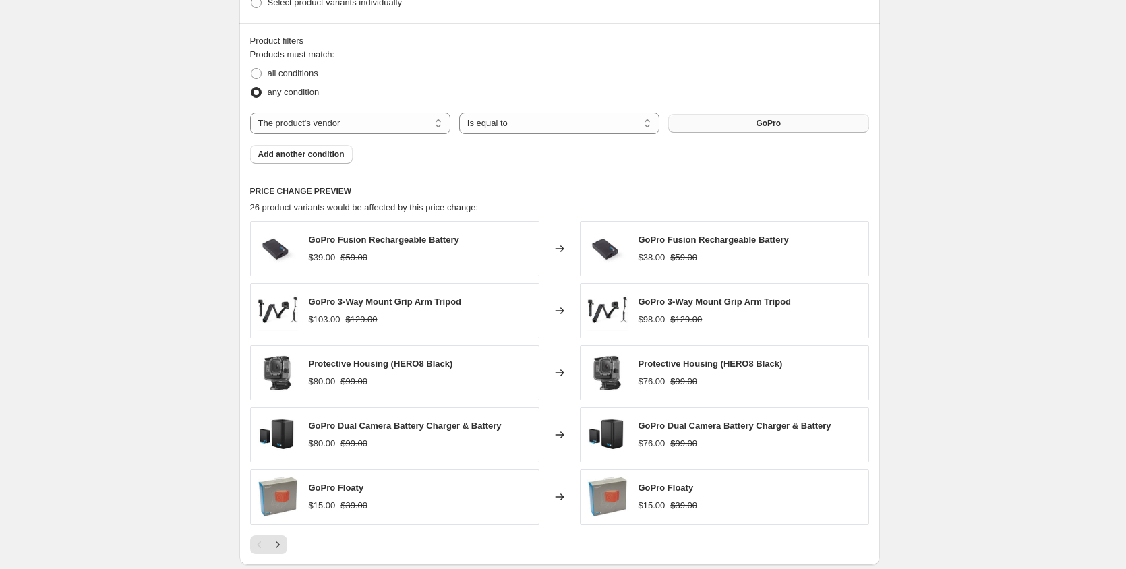
scroll to position [1011, 0]
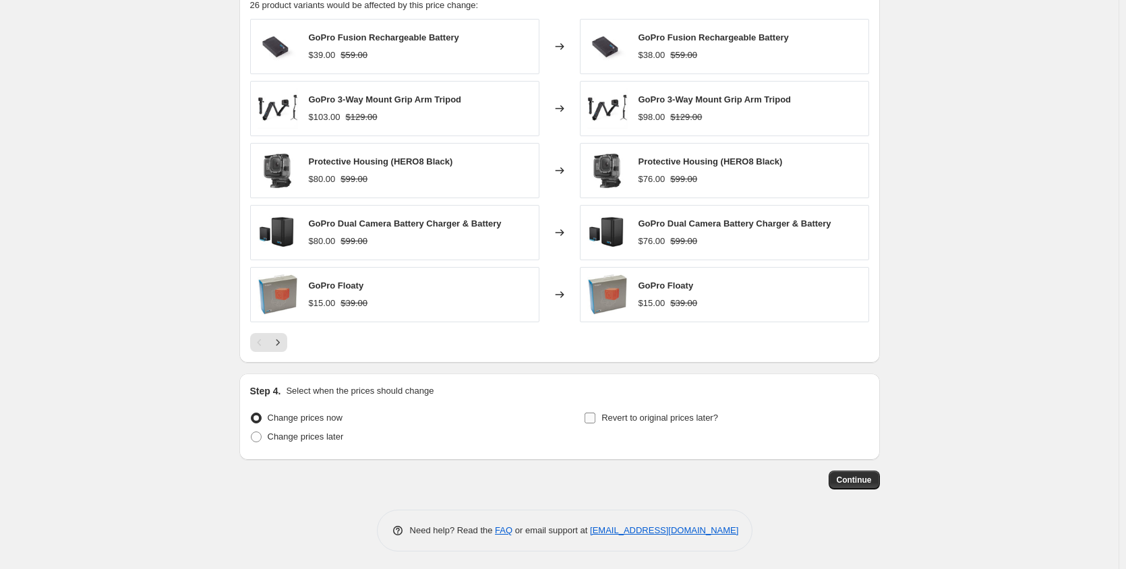
click at [593, 418] on input "Revert to original prices later?" at bounding box center [589, 418] width 11 height 11
checkbox input "true"
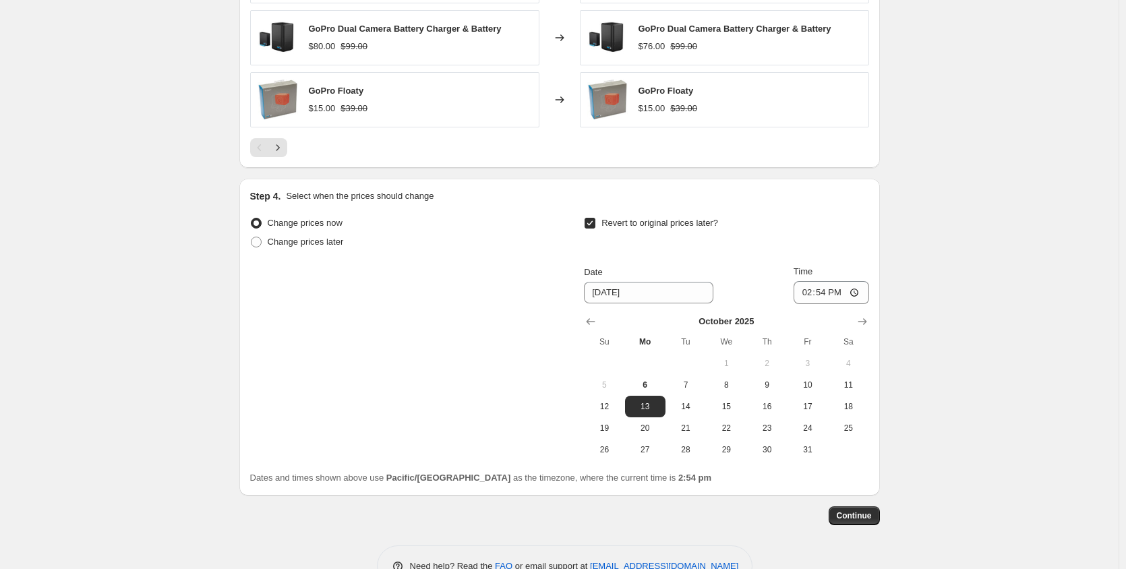
scroll to position [1213, 0]
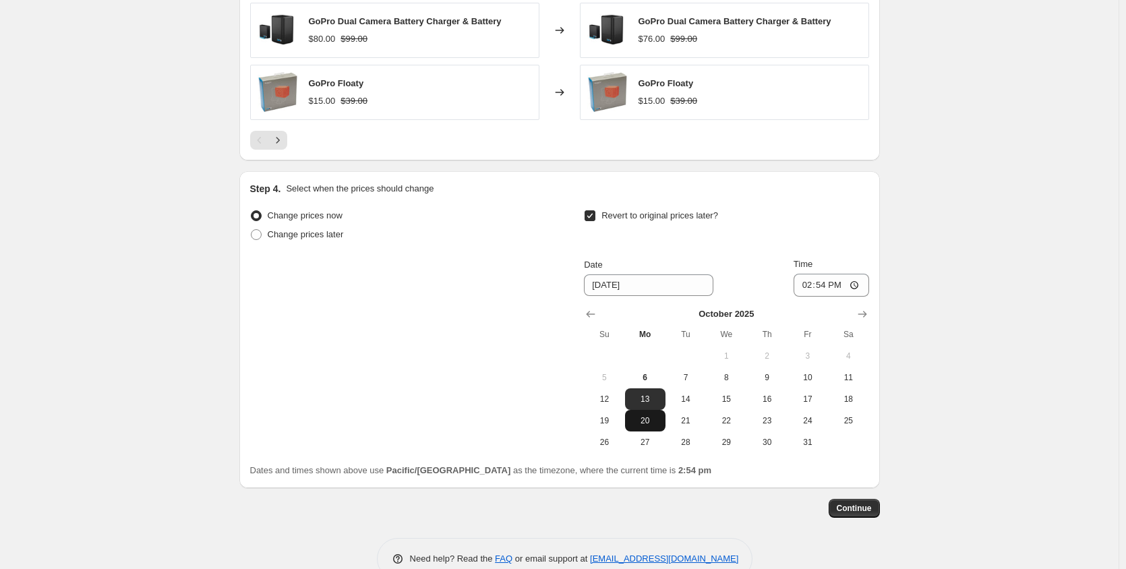
click at [652, 424] on span "20" at bounding box center [645, 420] width 30 height 11
type input "10/20/2025"
click at [843, 504] on span "Continue" at bounding box center [853, 508] width 35 height 11
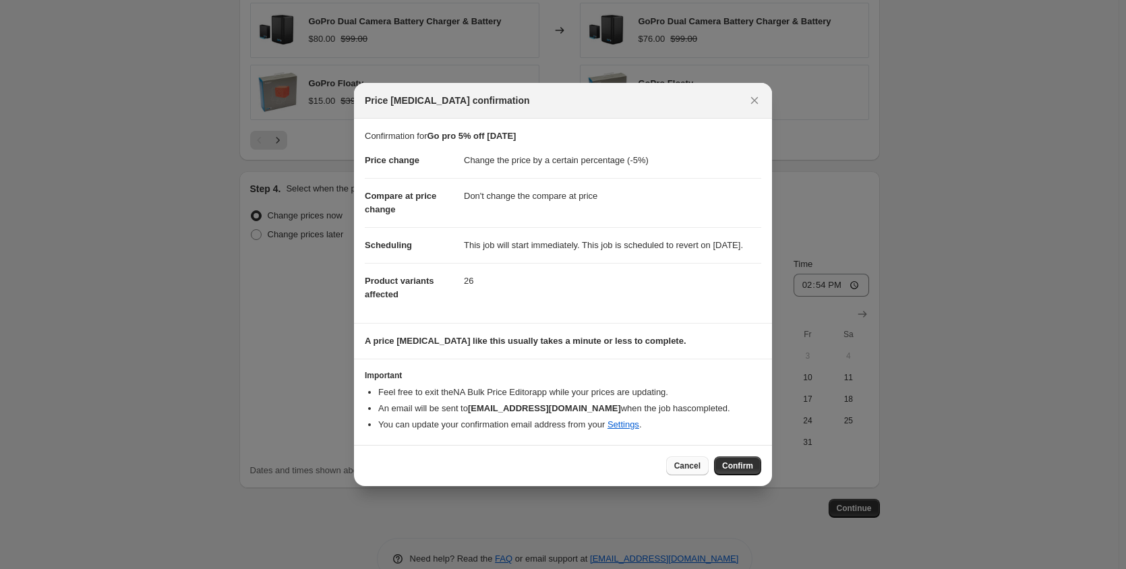
click at [694, 471] on span "Cancel" at bounding box center [687, 465] width 26 height 11
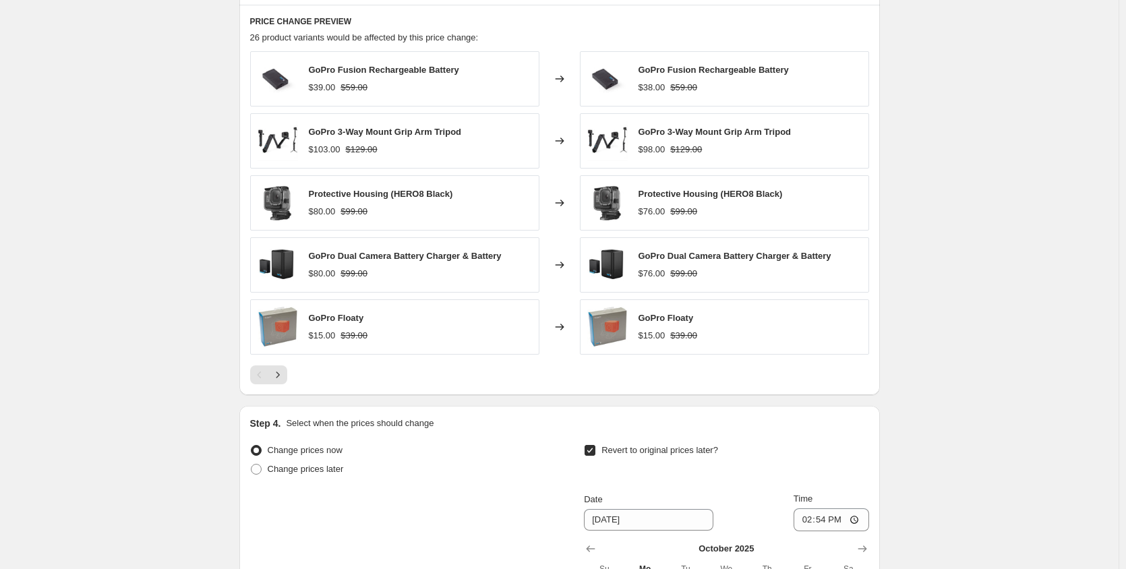
scroll to position [944, 0]
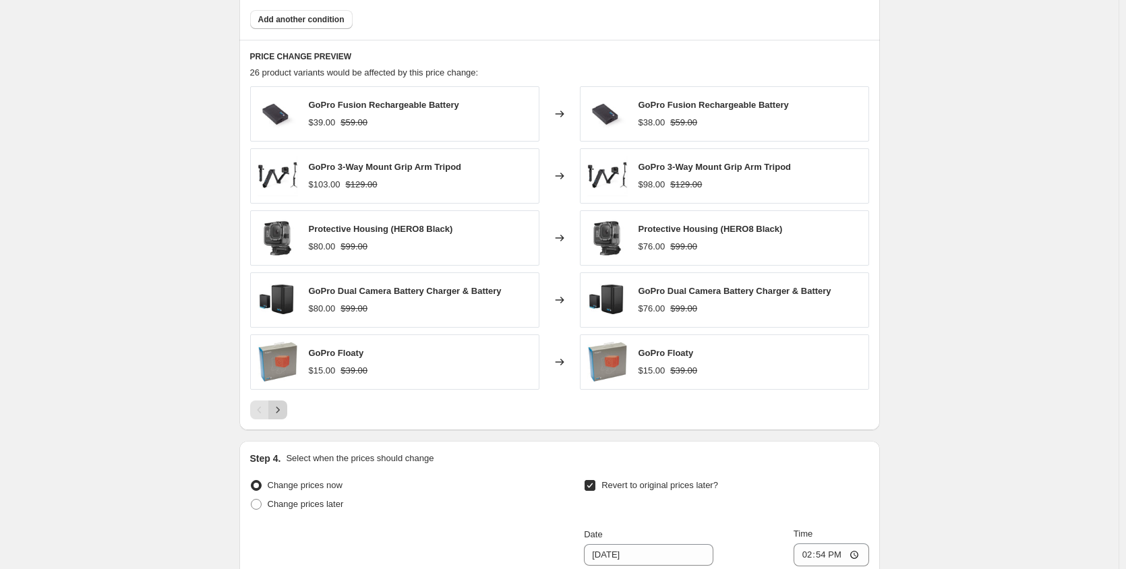
click at [284, 407] on icon "Next" at bounding box center [277, 409] width 13 height 13
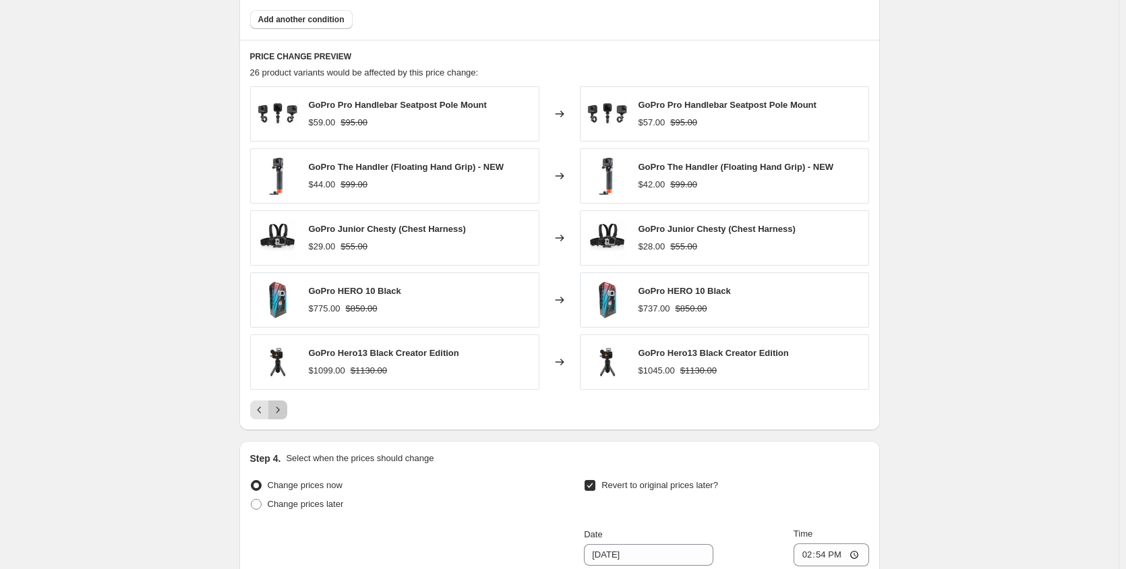
click at [284, 407] on icon "Next" at bounding box center [277, 409] width 13 height 13
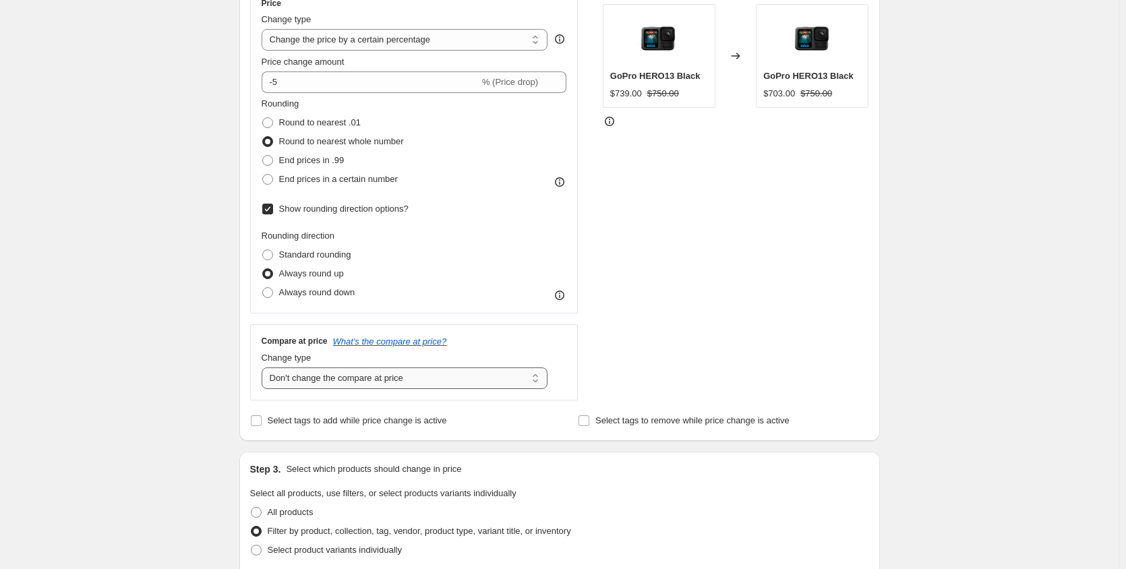
scroll to position [202, 0]
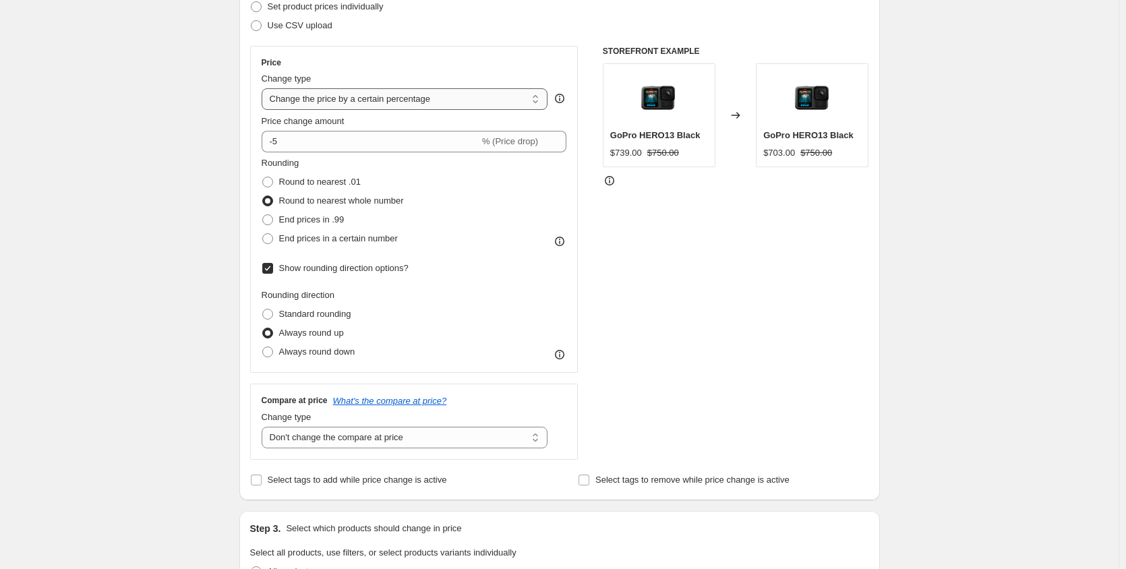
click at [381, 102] on select "Change the price to a certain amount Change the price by a certain amount Chang…" at bounding box center [405, 99] width 286 height 22
select select "pcap"
click at [264, 88] on select "Change the price to a certain amount Change the price by a certain amount Chang…" at bounding box center [405, 99] width 286 height 22
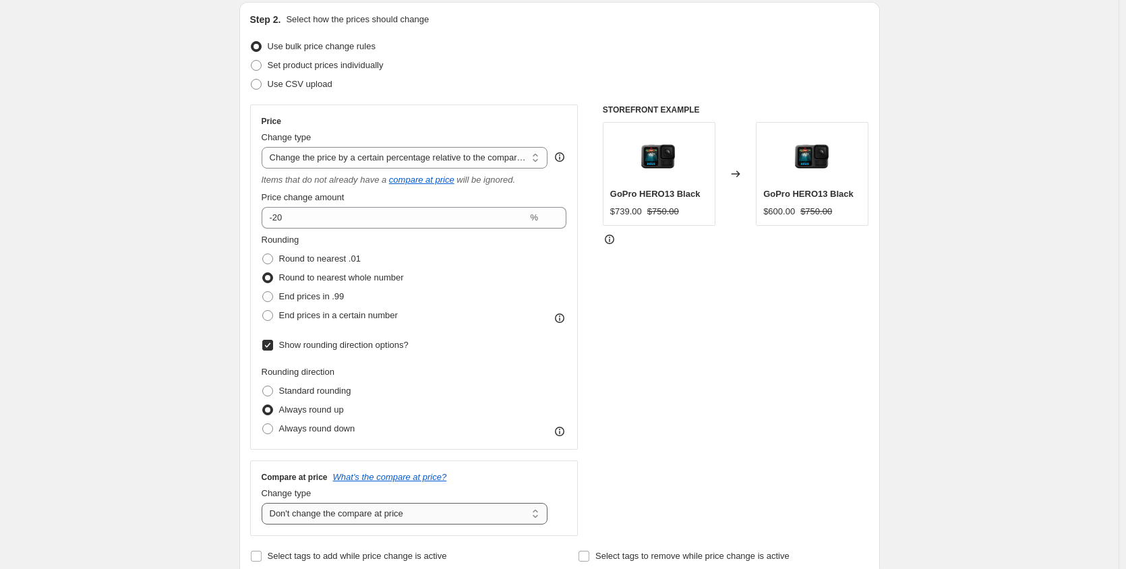
scroll to position [135, 0]
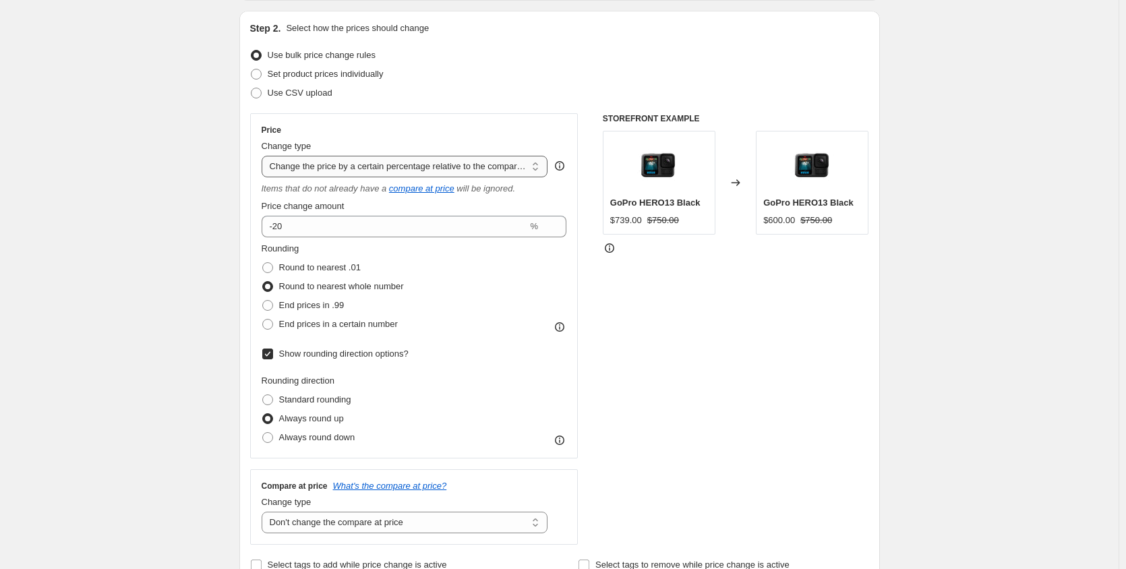
click at [477, 169] on select "Change the price to a certain amount Change the price by a certain amount Chang…" at bounding box center [405, 167] width 286 height 22
click at [561, 88] on div "Use CSV upload" at bounding box center [559, 93] width 619 height 19
click at [353, 221] on input "-20" at bounding box center [395, 227] width 266 height 22
type input "-2"
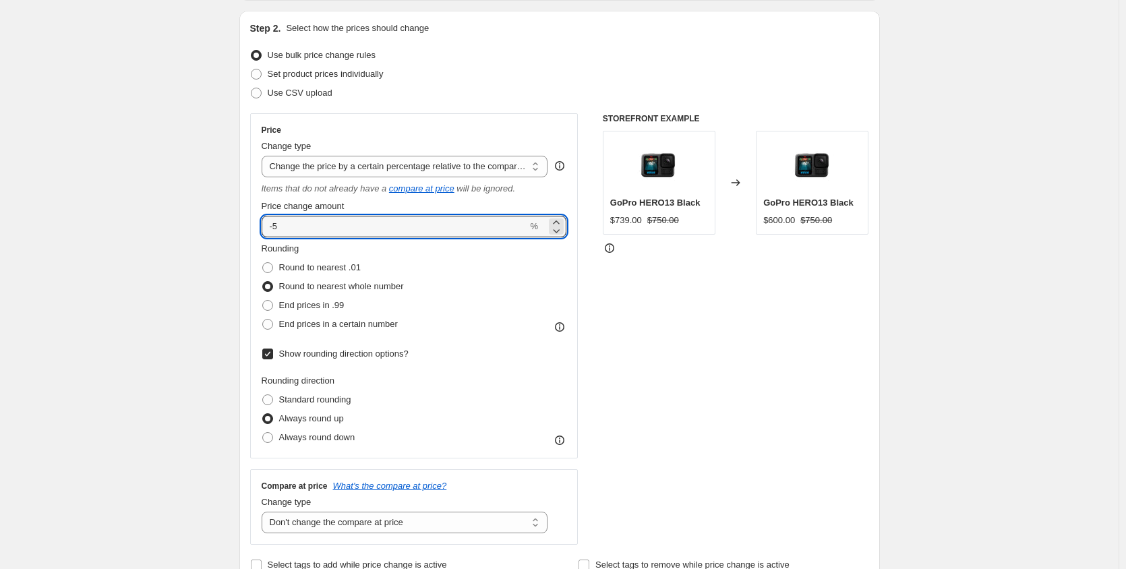
type input "-5"
click at [782, 347] on div "STOREFRONT EXAMPLE GoPro HERO13 Black $739.00 $750.00 Changed to GoPro HERO13 B…" at bounding box center [736, 328] width 266 height 431
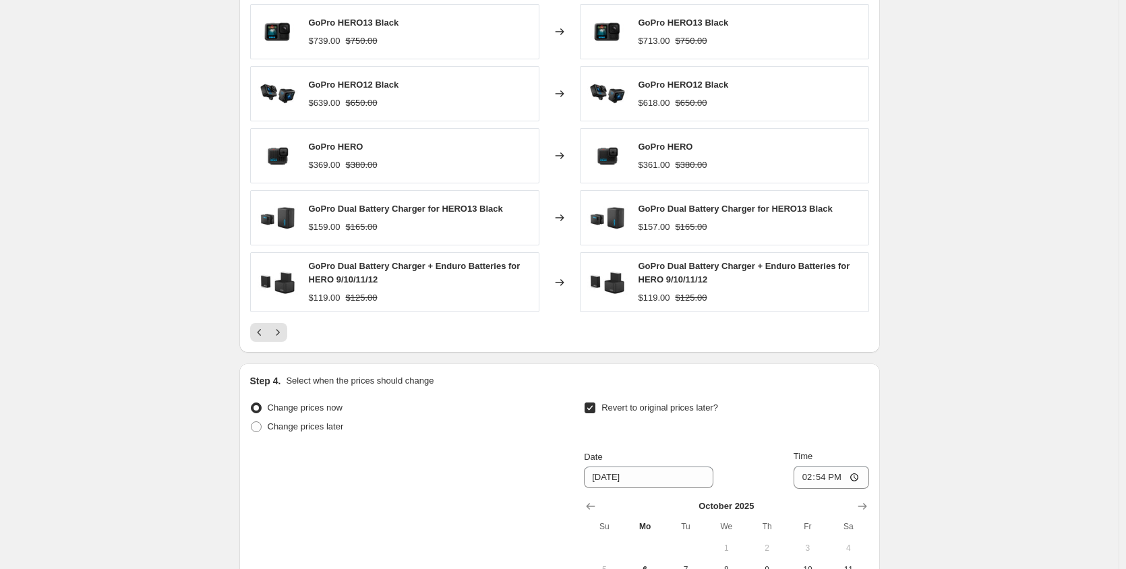
scroll to position [1078, 0]
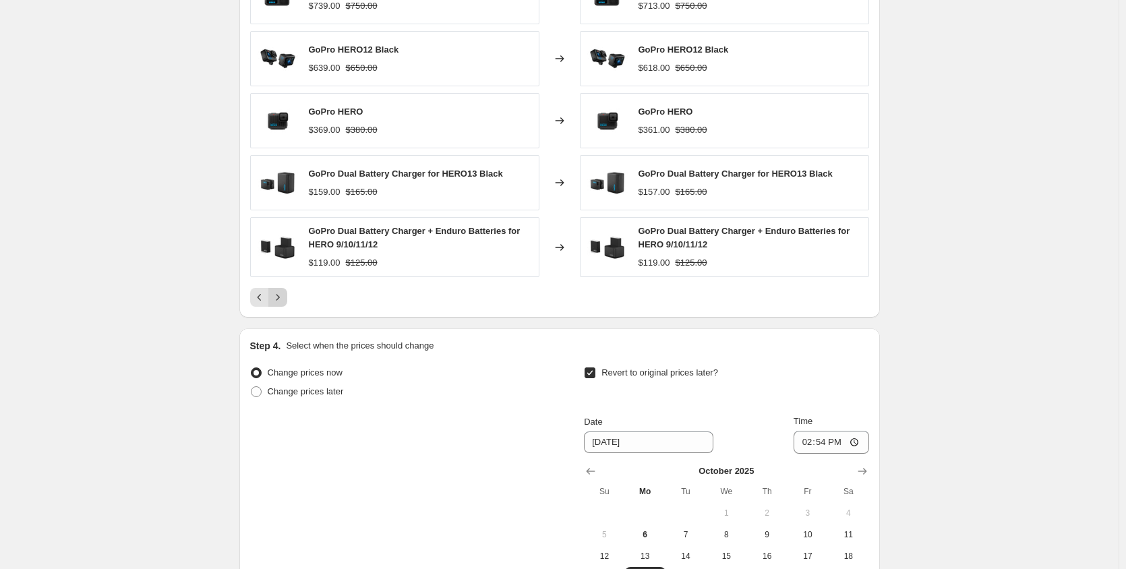
click at [282, 302] on icon "Next" at bounding box center [277, 297] width 13 height 13
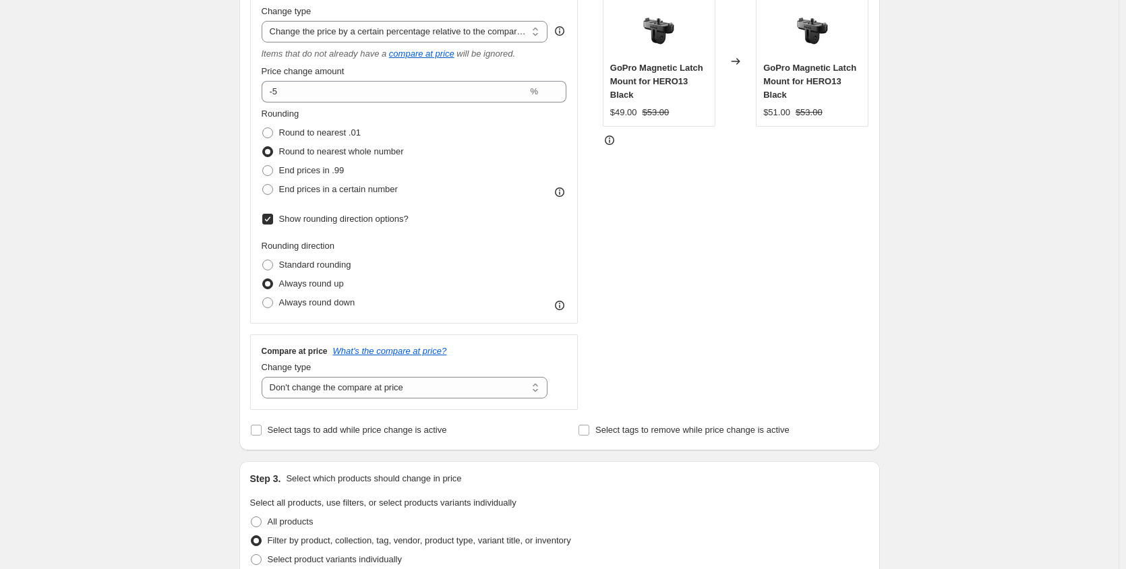
scroll to position [202, 0]
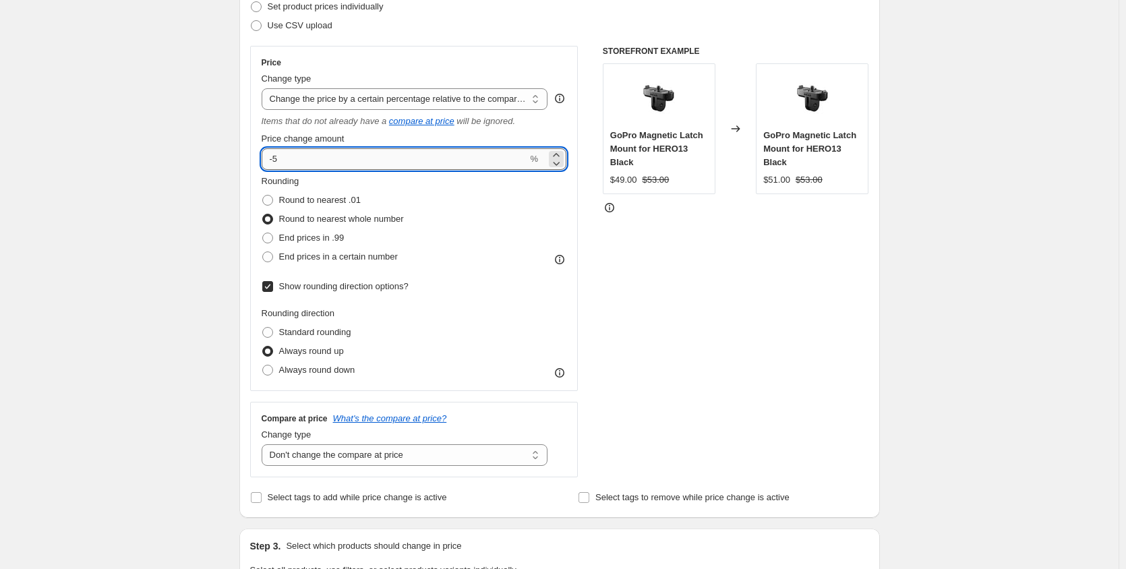
click at [297, 164] on input "-5" at bounding box center [395, 159] width 266 height 22
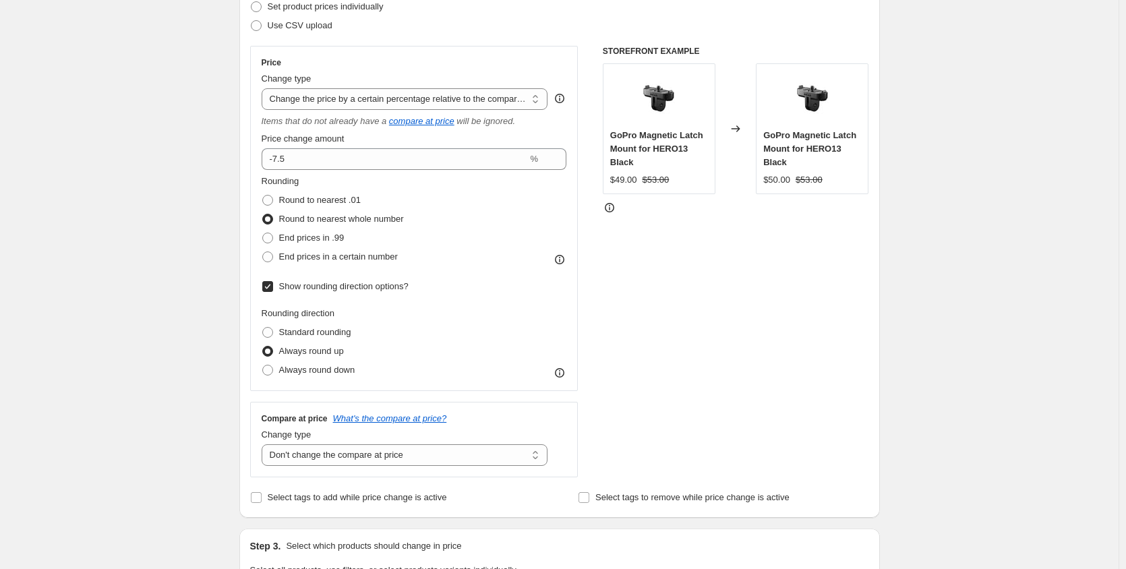
click at [710, 318] on div "STOREFRONT EXAMPLE GoPro Magnetic Latch Mount for HERO13 Black $49.00 $53.00 Ch…" at bounding box center [736, 261] width 266 height 431
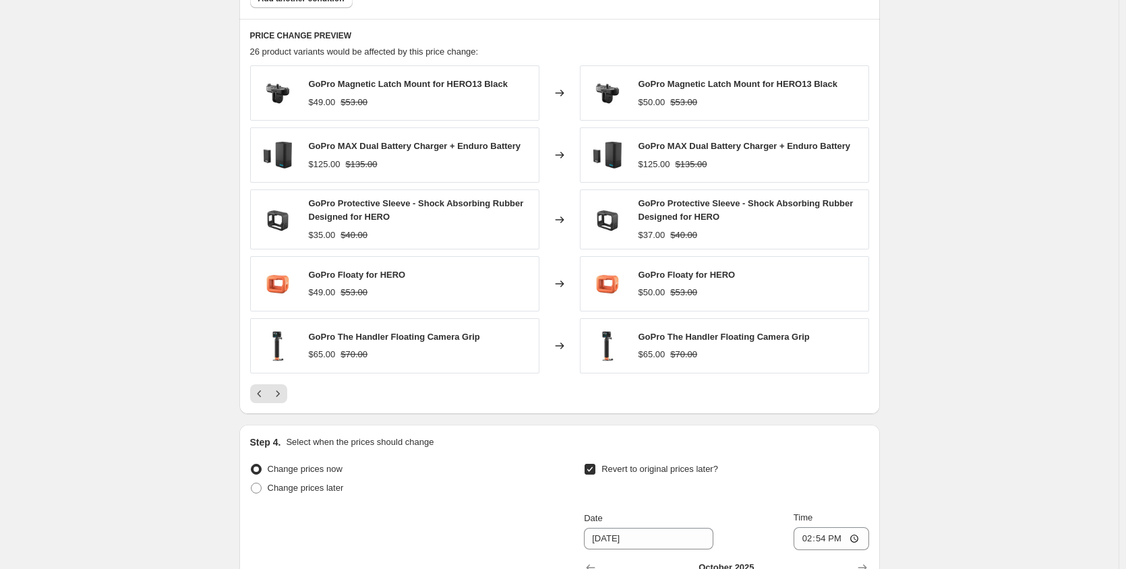
scroll to position [1078, 0]
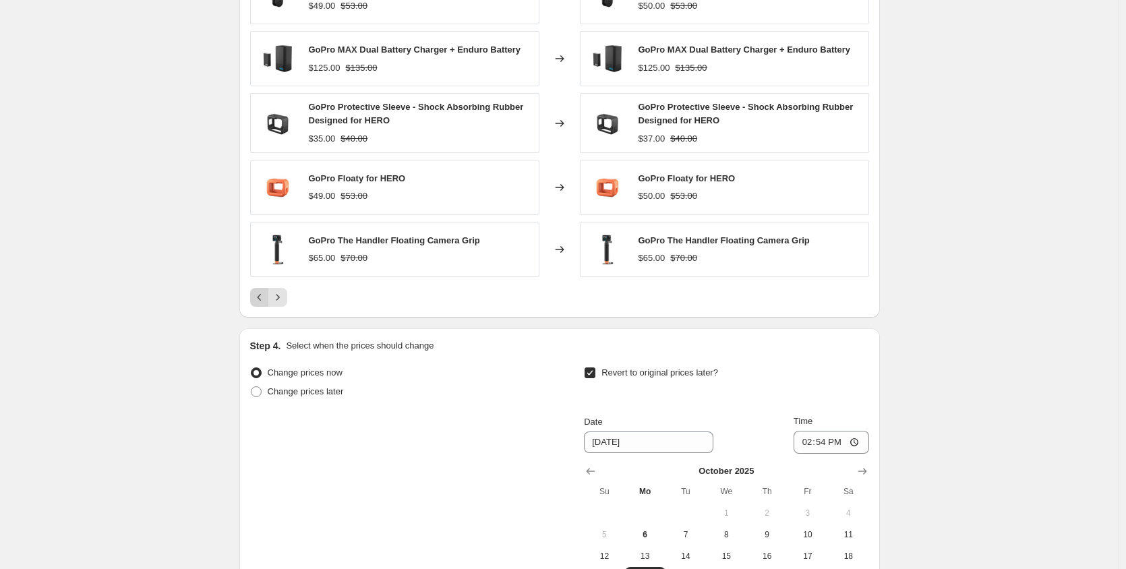
click at [259, 299] on icon "Previous" at bounding box center [259, 297] width 13 height 13
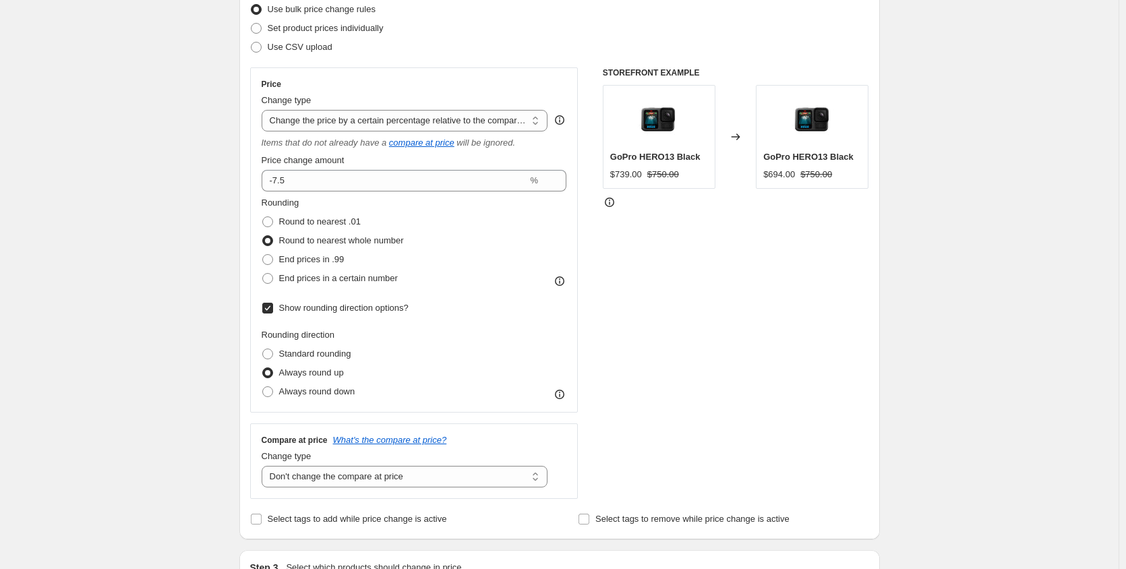
scroll to position [337, 0]
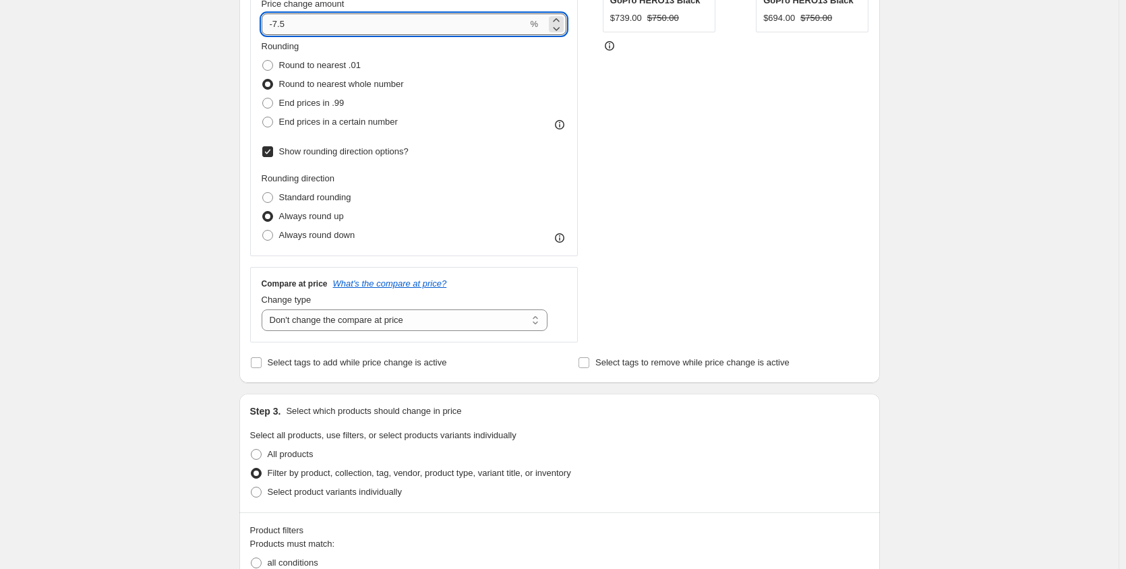
click at [331, 31] on input "-7.5" at bounding box center [395, 24] width 266 height 22
type input "-7"
type input "-5"
click at [692, 193] on div "STOREFRONT EXAMPLE GoPro HERO13 Black $739.00 $750.00 Changed to GoPro HERO13 B…" at bounding box center [736, 126] width 266 height 431
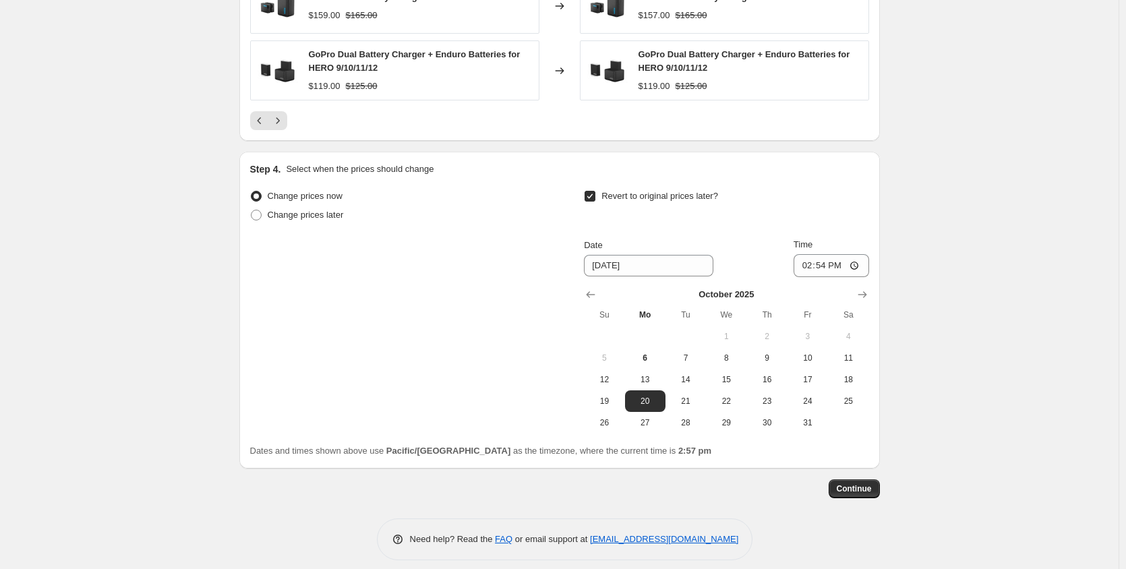
scroll to position [1267, 0]
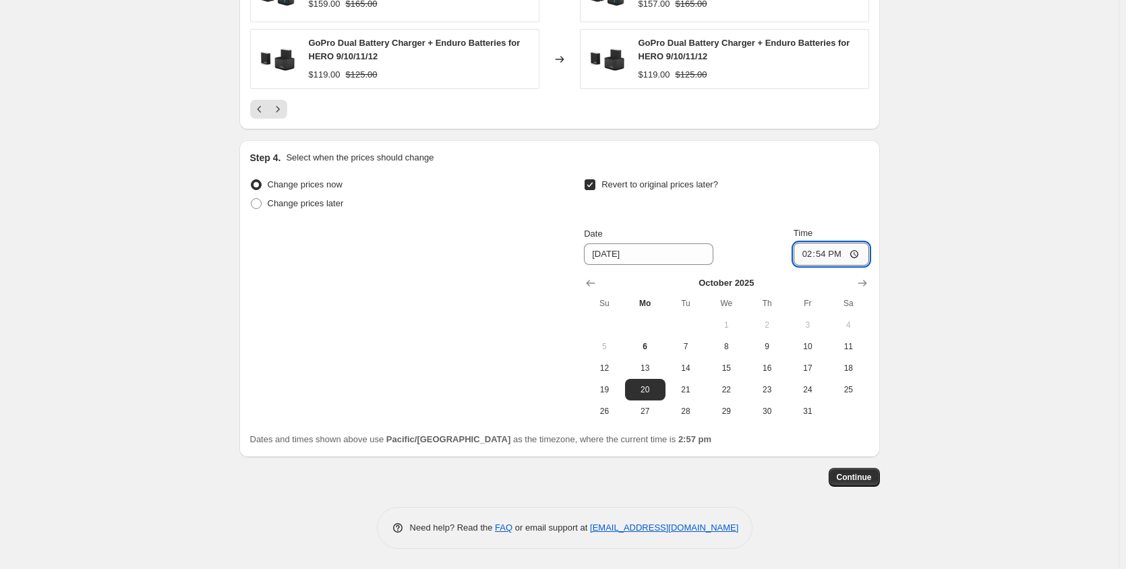
click at [843, 255] on input "14:54" at bounding box center [830, 254] width 75 height 23
click at [808, 255] on input "14:54" at bounding box center [830, 254] width 75 height 23
type input "20:00"
click at [875, 481] on button "Continue" at bounding box center [853, 477] width 51 height 19
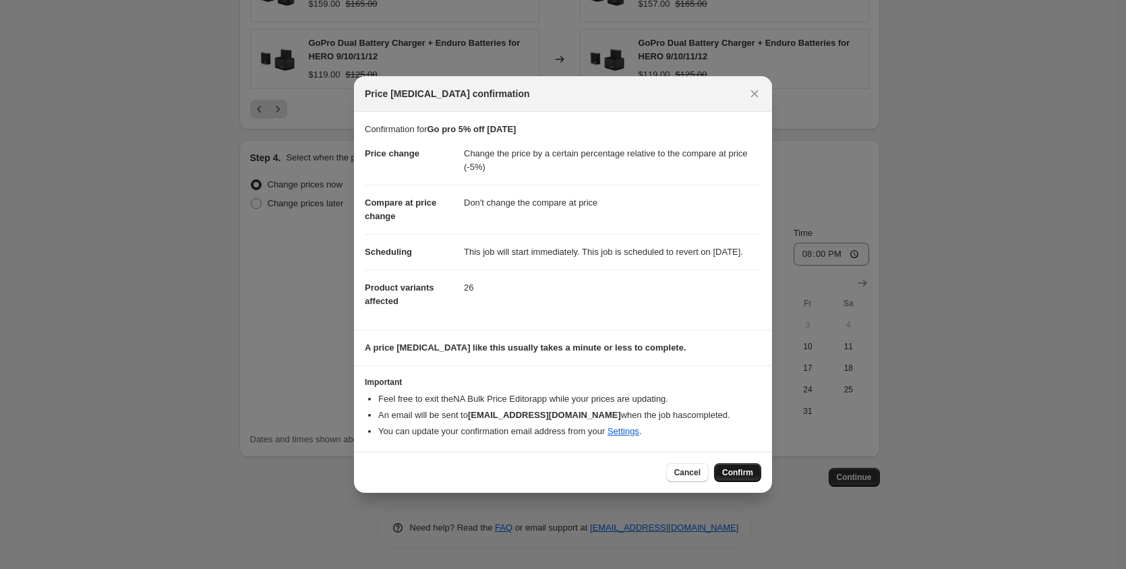
click at [738, 478] on span "Confirm" at bounding box center [737, 472] width 31 height 11
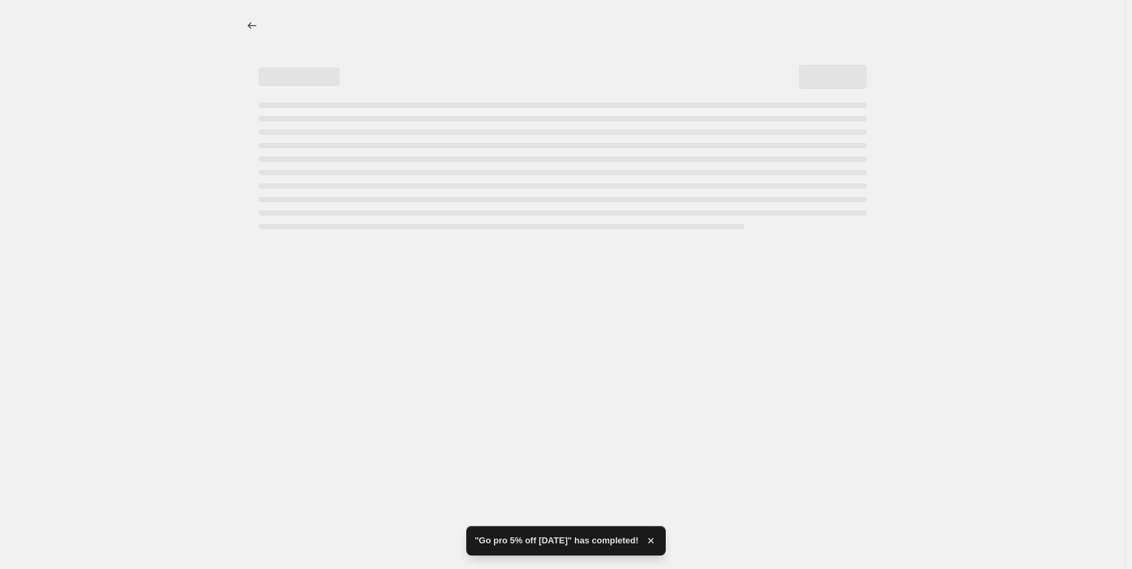
select select "pcap"
select select "no_change"
select select "vendor"
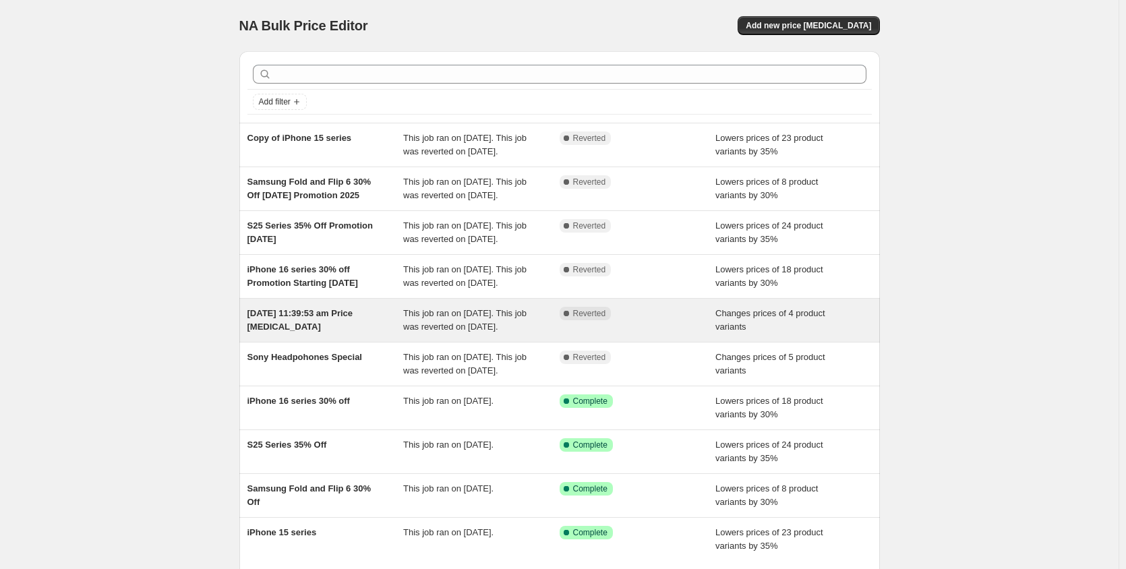
click at [311, 332] on span "[DATE] 11:39:53 am Price [MEDICAL_DATA]" at bounding box center [300, 320] width 106 height 24
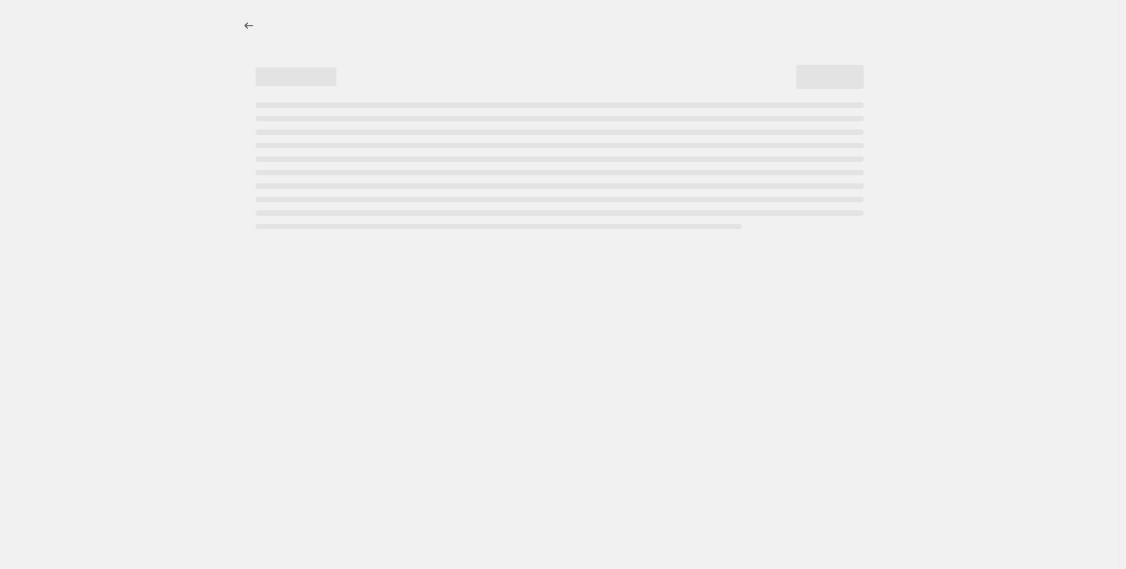
select select "vendor"
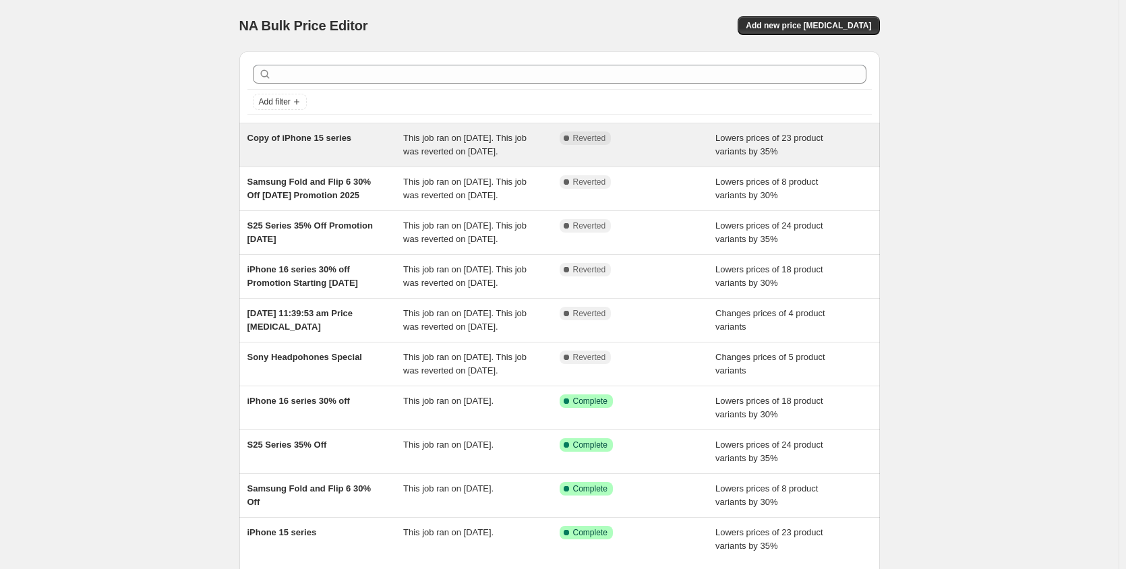
click at [326, 138] on span "Copy of iPhone 15 series" at bounding box center [299, 138] width 104 height 10
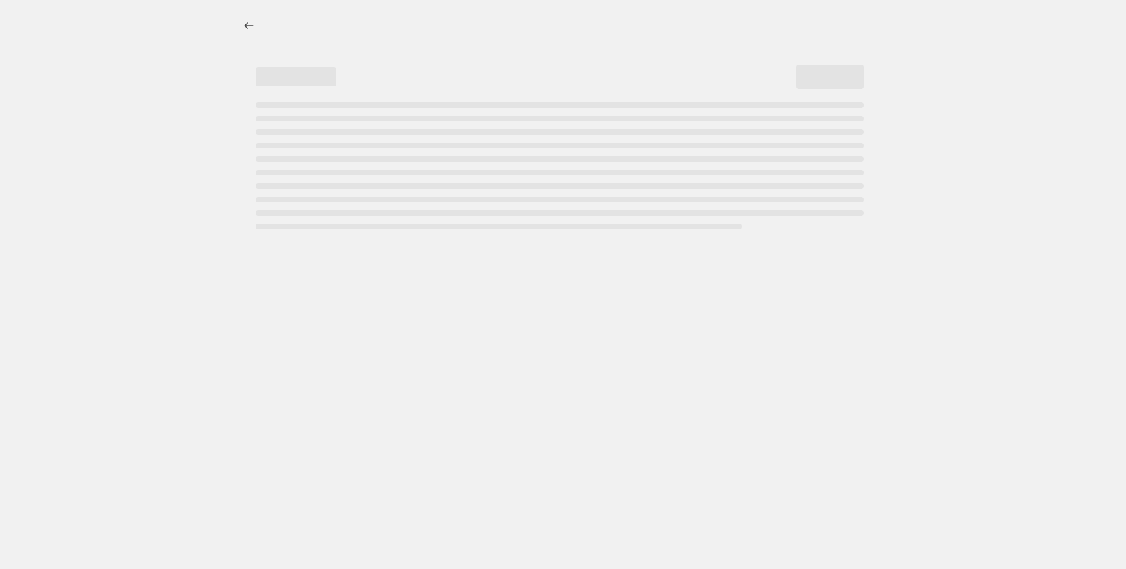
select select "percentage"
select select "no_change"
select select "collection"
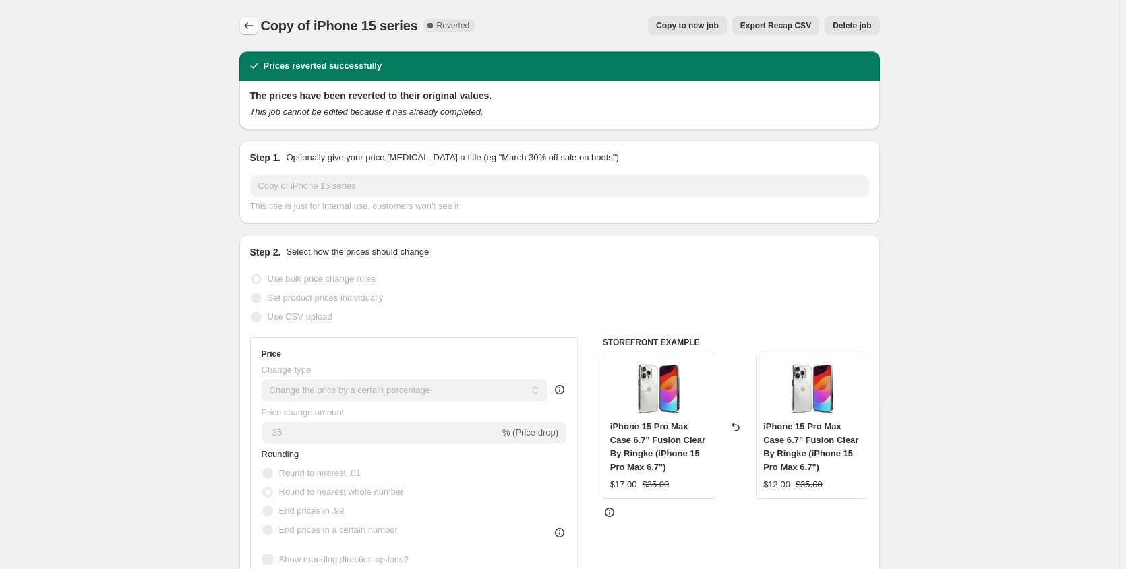
click at [258, 18] on button "Price change jobs" at bounding box center [248, 25] width 19 height 19
